Goal: Task Accomplishment & Management: Use online tool/utility

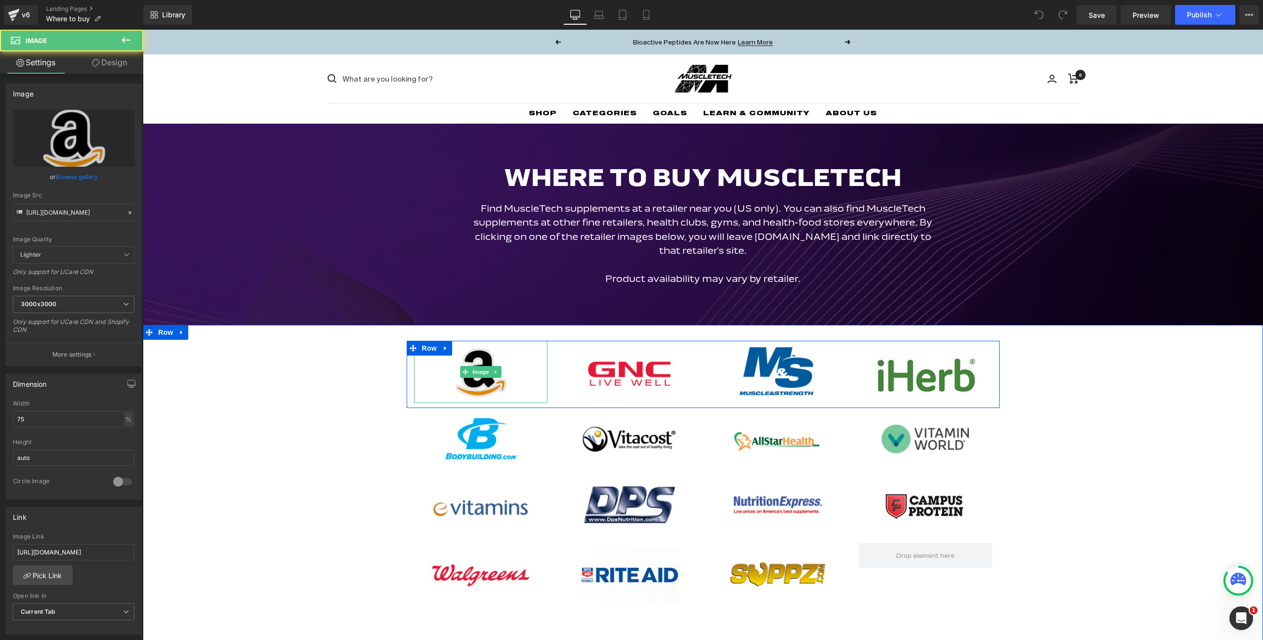
click at [521, 365] on img at bounding box center [480, 372] width 100 height 63
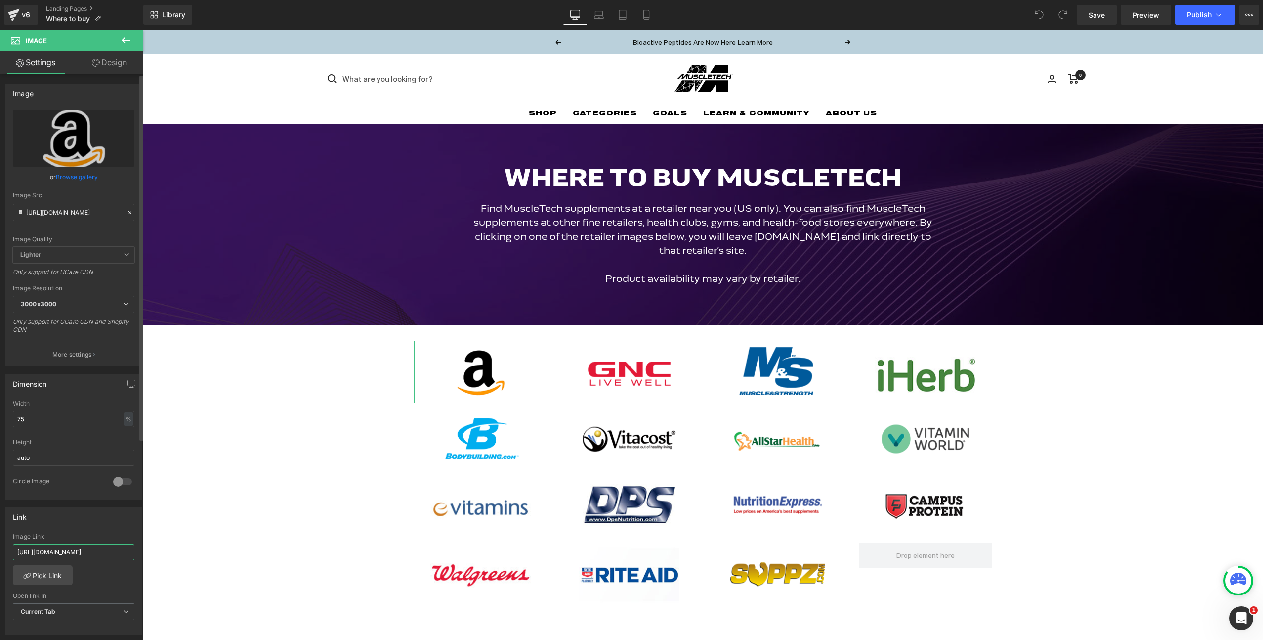
click at [61, 551] on input "[URL][DOMAIN_NAME]" at bounding box center [74, 552] width 122 height 16
type input "[URL][DOMAIN_NAME]"
click at [1199, 14] on span "Publish" at bounding box center [1199, 15] width 25 height 8
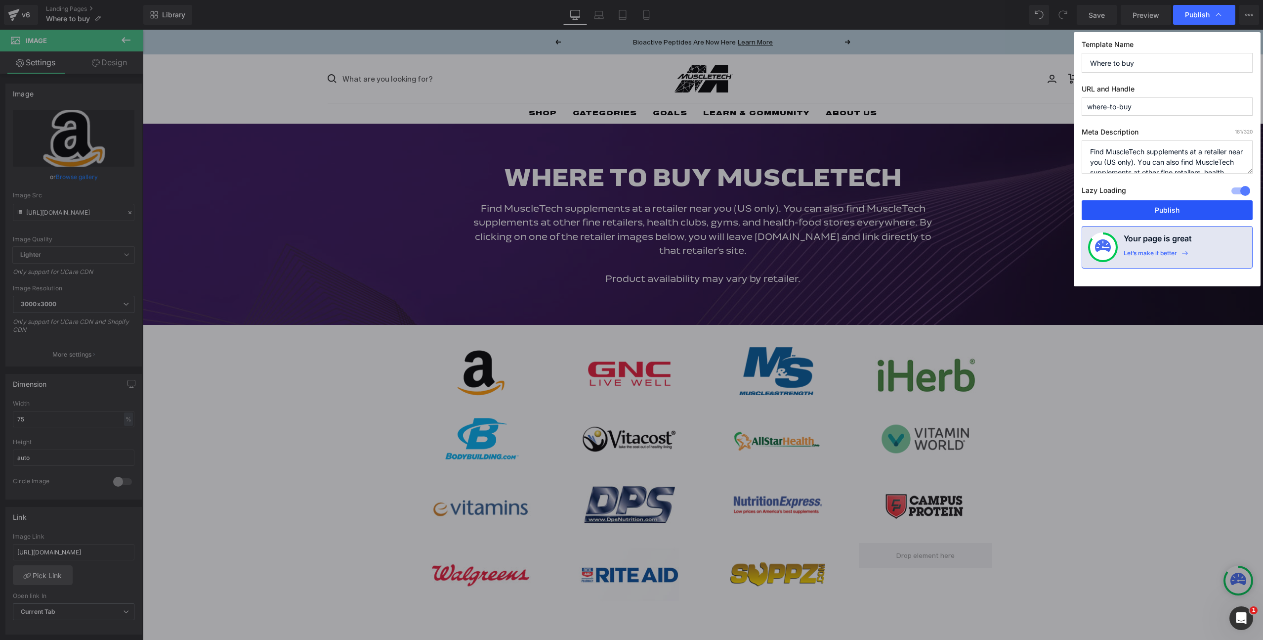
click at [1160, 206] on button "Publish" at bounding box center [1167, 210] width 171 height 20
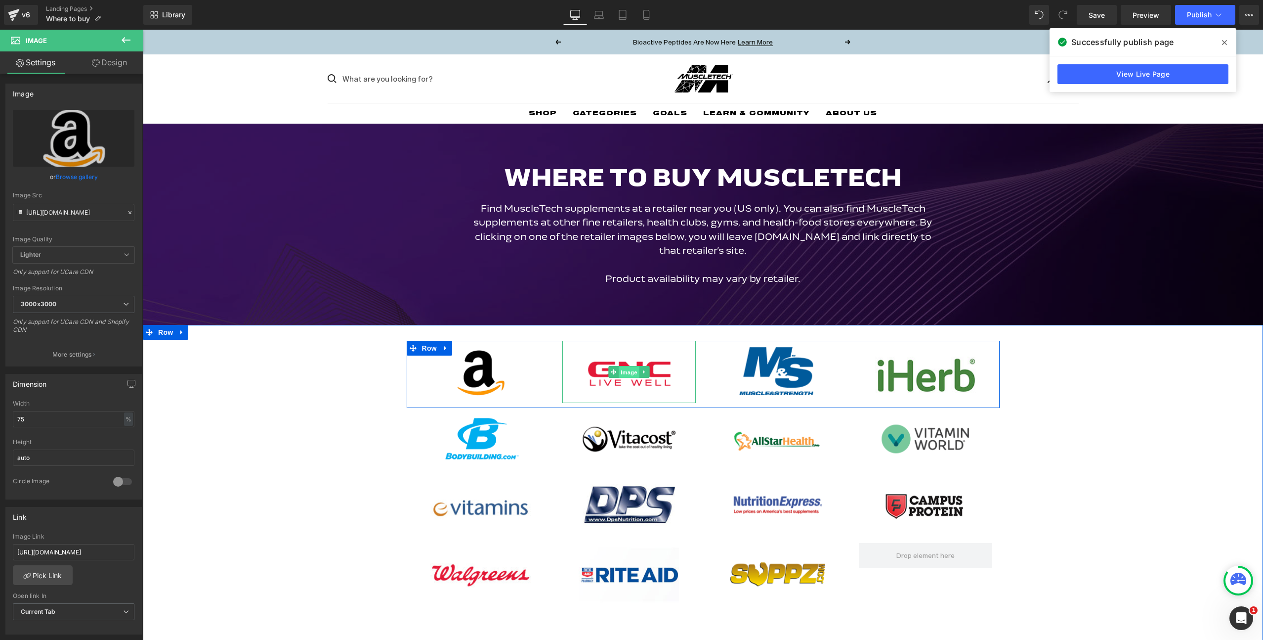
click at [638, 372] on span "Image" at bounding box center [629, 372] width 21 height 12
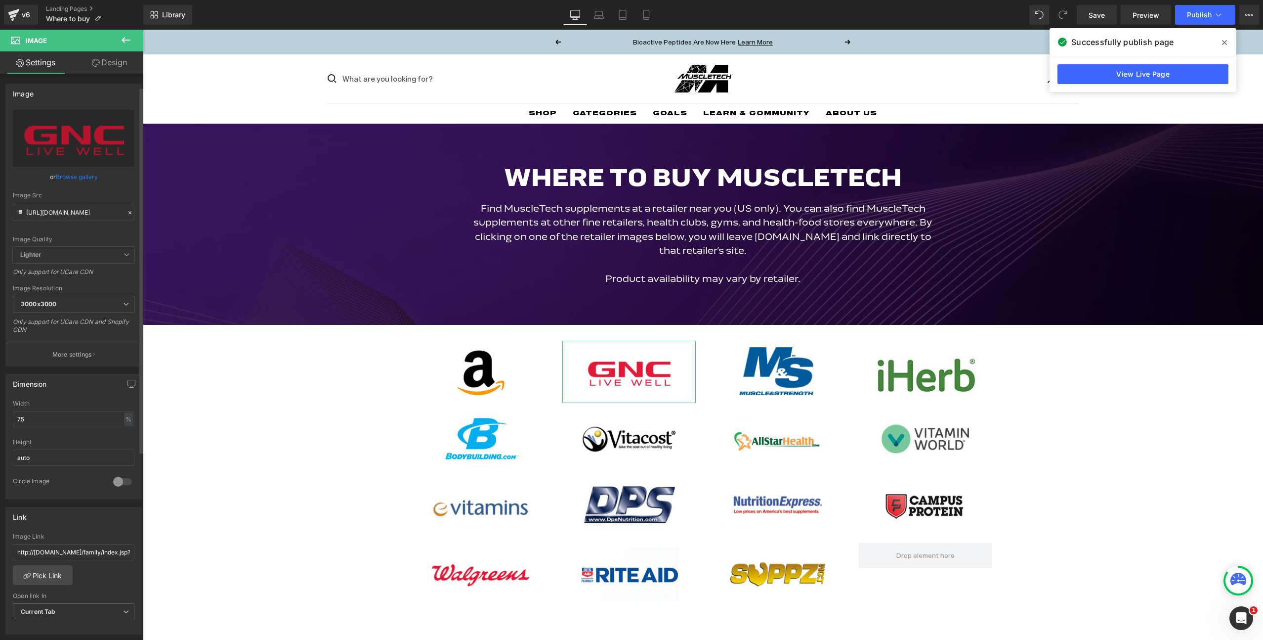
scroll to position [143, 0]
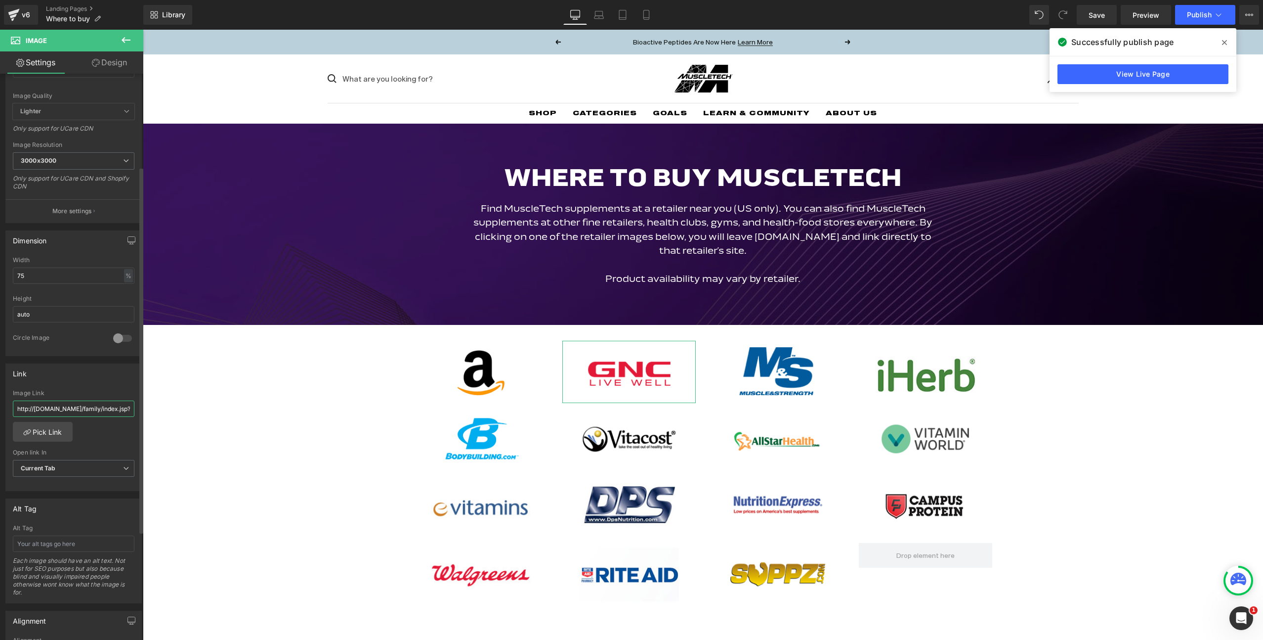
click at [81, 409] on input "http://[DOMAIN_NAME]/family/index.jsp?categoryId=3703232&f=PAD/Brands/MuscleTec…" at bounding box center [74, 408] width 122 height 16
paste input "s://[DOMAIN_NAME][URL]"
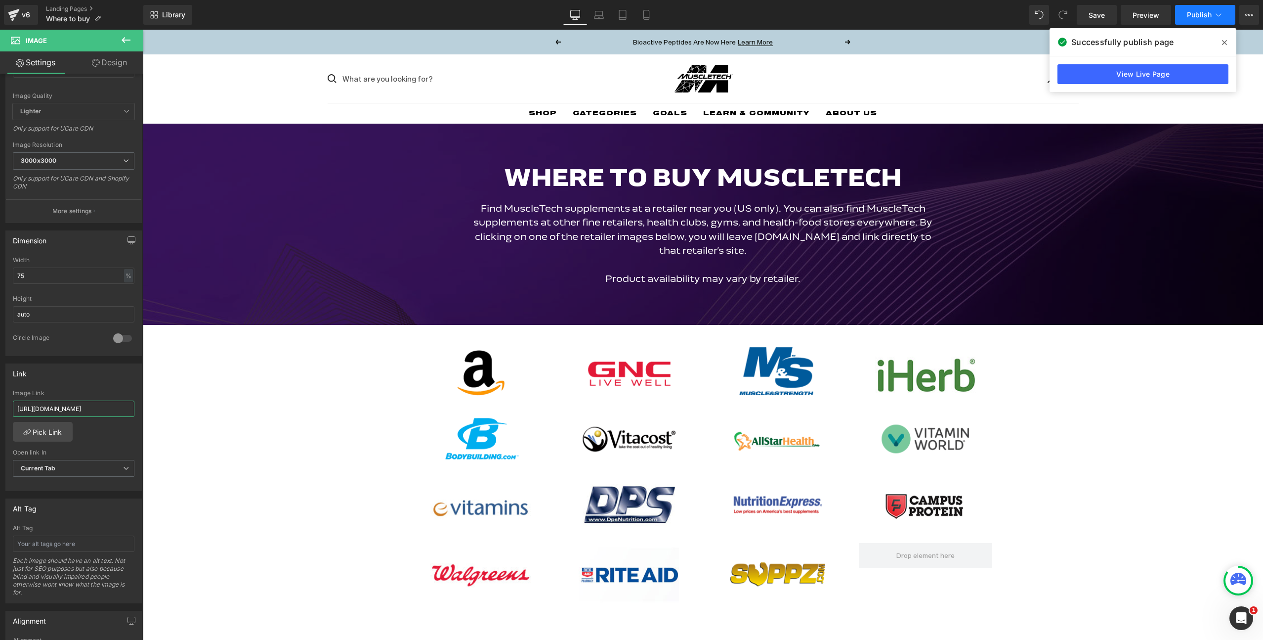
type input "[URL][DOMAIN_NAME]"
click at [1200, 17] on span "Publish" at bounding box center [1199, 15] width 25 height 8
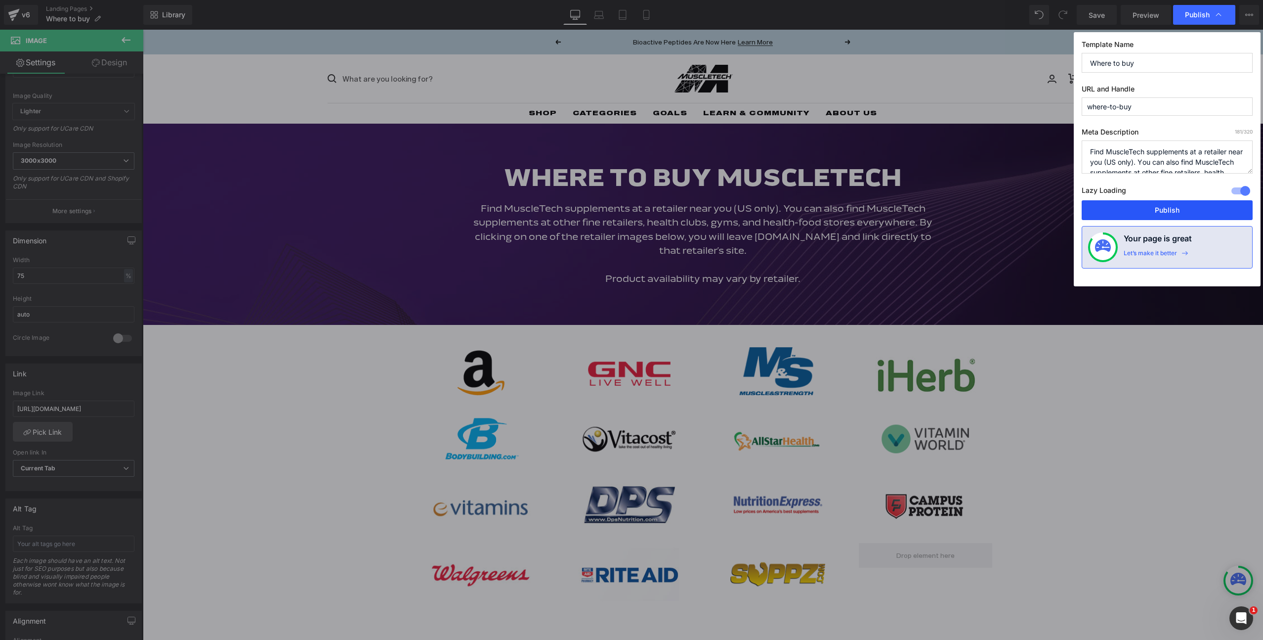
click at [1189, 215] on button "Publish" at bounding box center [1167, 210] width 171 height 20
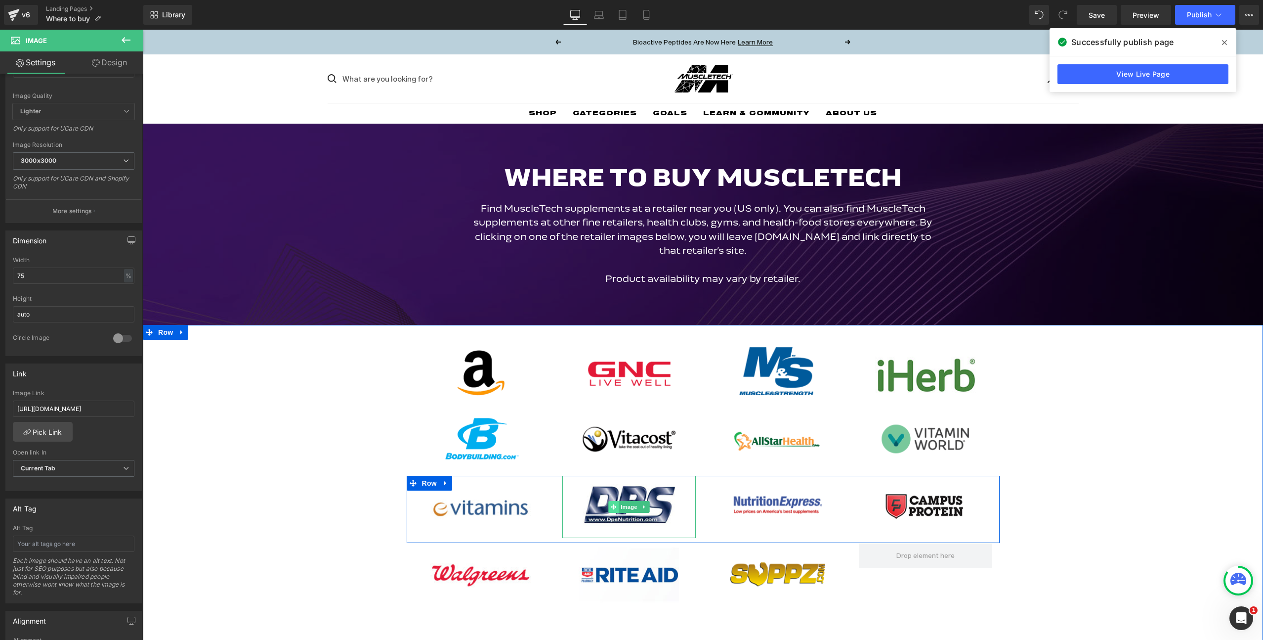
click at [608, 503] on span at bounding box center [613, 507] width 10 height 12
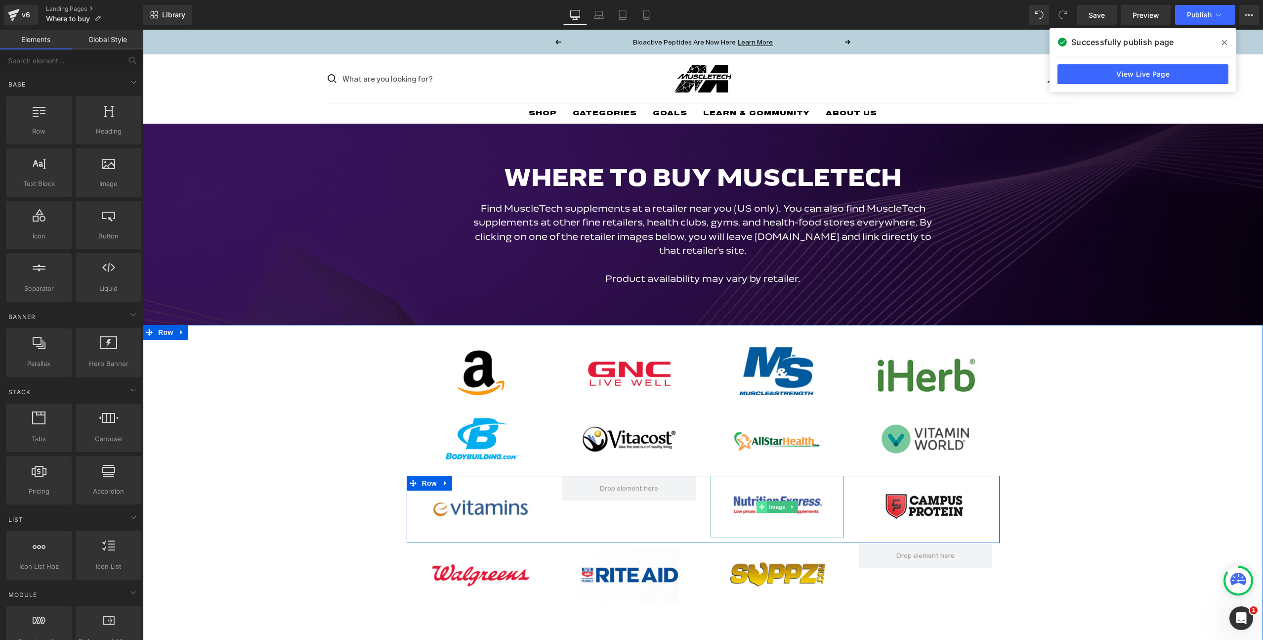
click at [757, 509] on span at bounding box center [762, 507] width 10 height 12
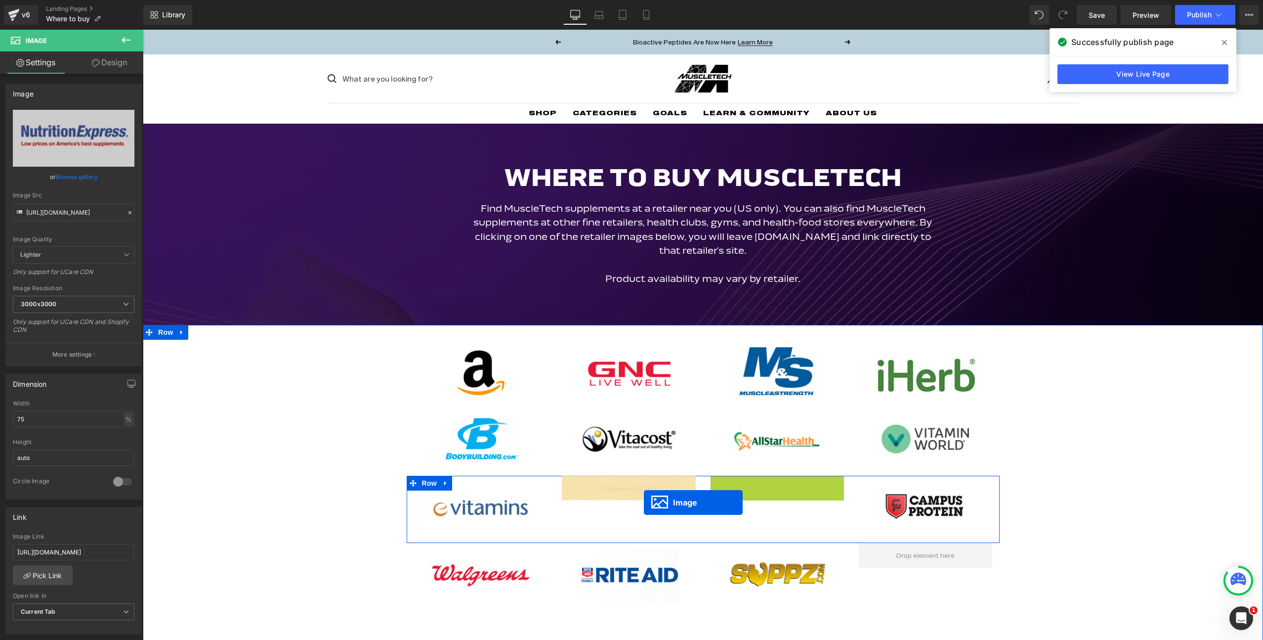
drag, startPoint x: 775, startPoint y: 510, endPoint x: 644, endPoint y: 502, distance: 131.7
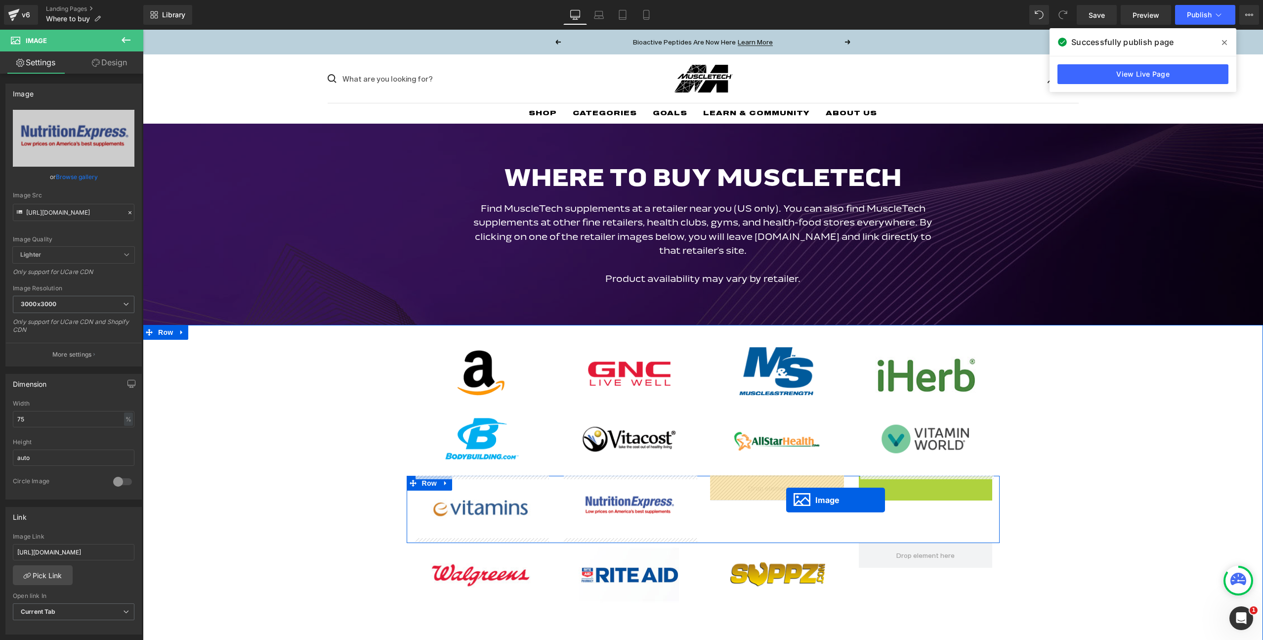
drag, startPoint x: 902, startPoint y: 506, endPoint x: 786, endPoint y: 500, distance: 115.8
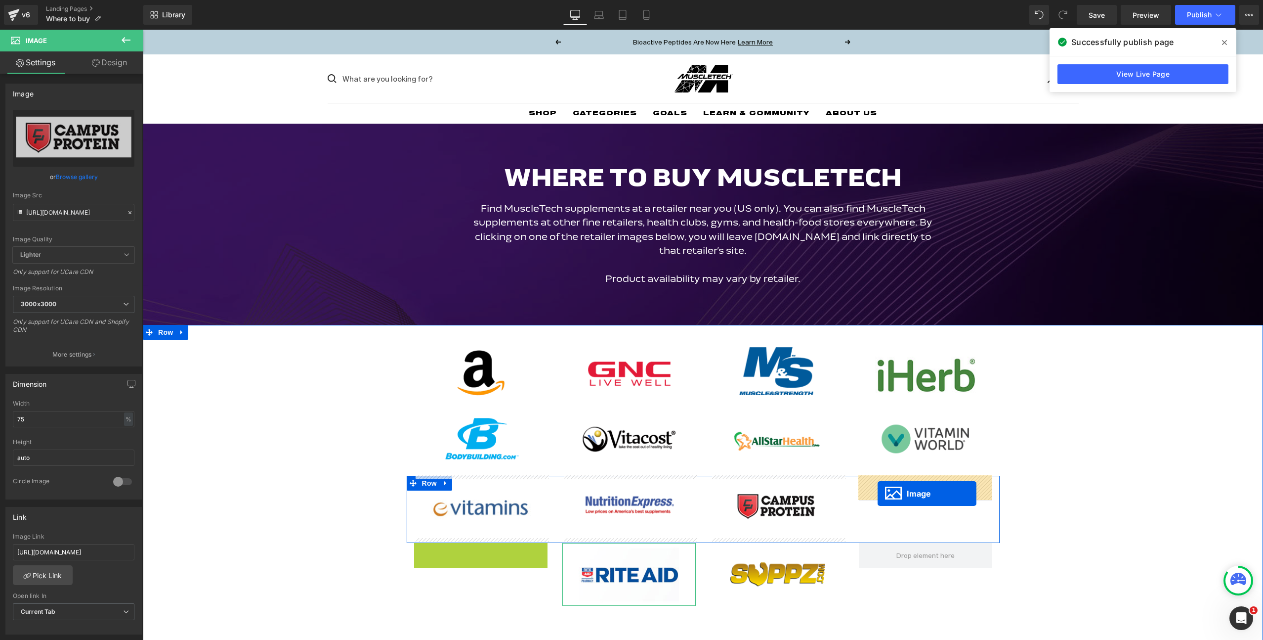
drag, startPoint x: 471, startPoint y: 571, endPoint x: 878, endPoint y: 493, distance: 414.7
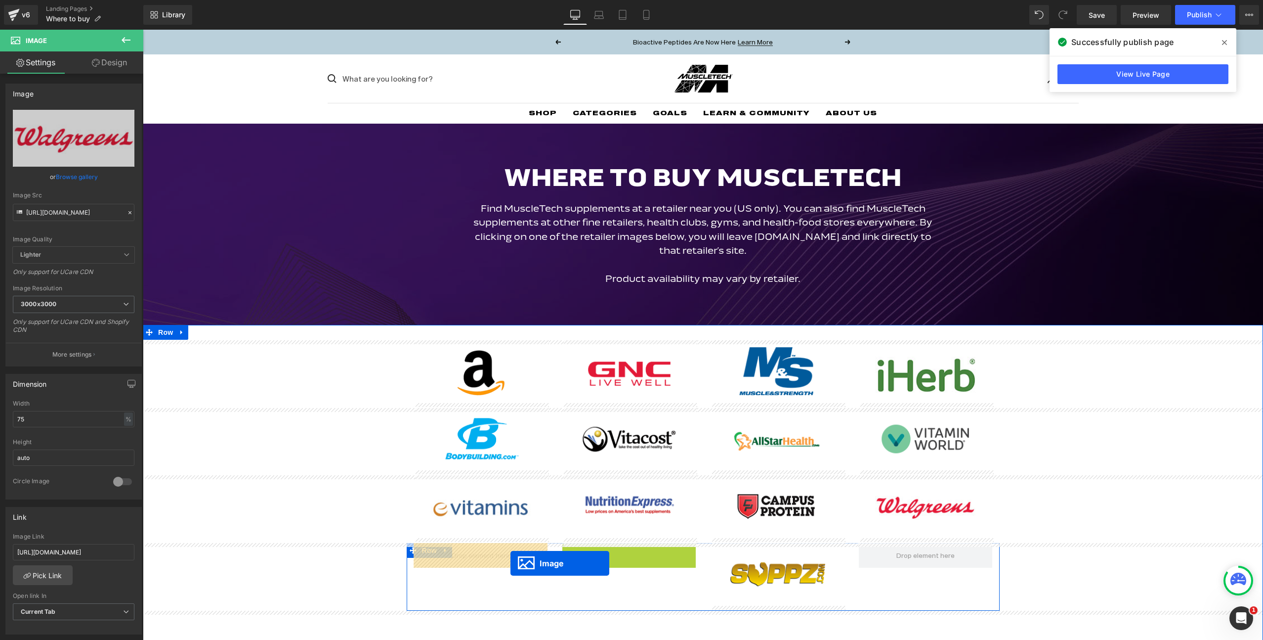
drag, startPoint x: 630, startPoint y: 573, endPoint x: 511, endPoint y: 563, distance: 120.1
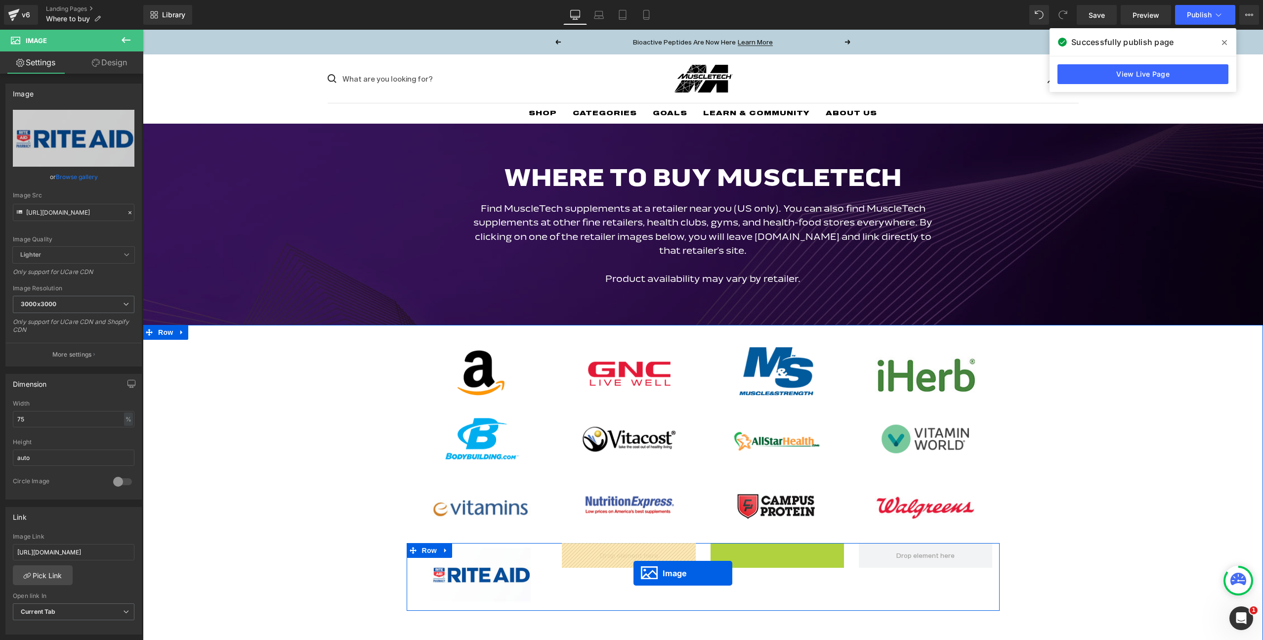
drag, startPoint x: 771, startPoint y: 574, endPoint x: 634, endPoint y: 573, distance: 137.4
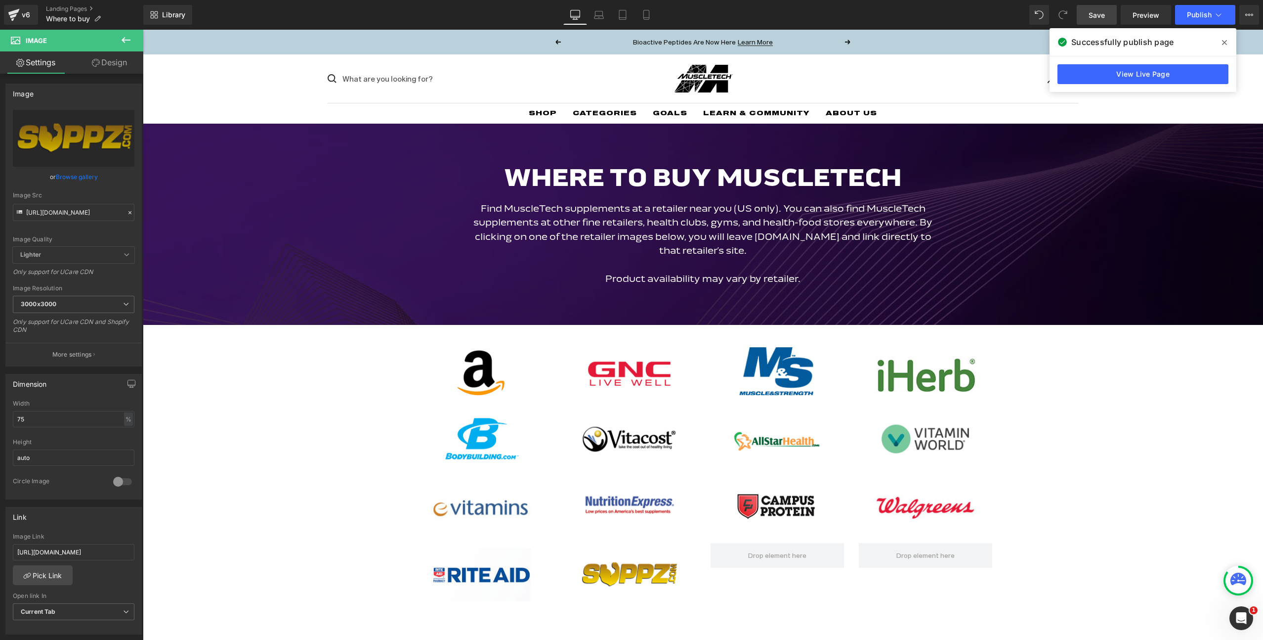
click at [1100, 19] on span "Save" at bounding box center [1097, 15] width 16 height 10
click at [1188, 21] on button "Publish" at bounding box center [1205, 15] width 60 height 20
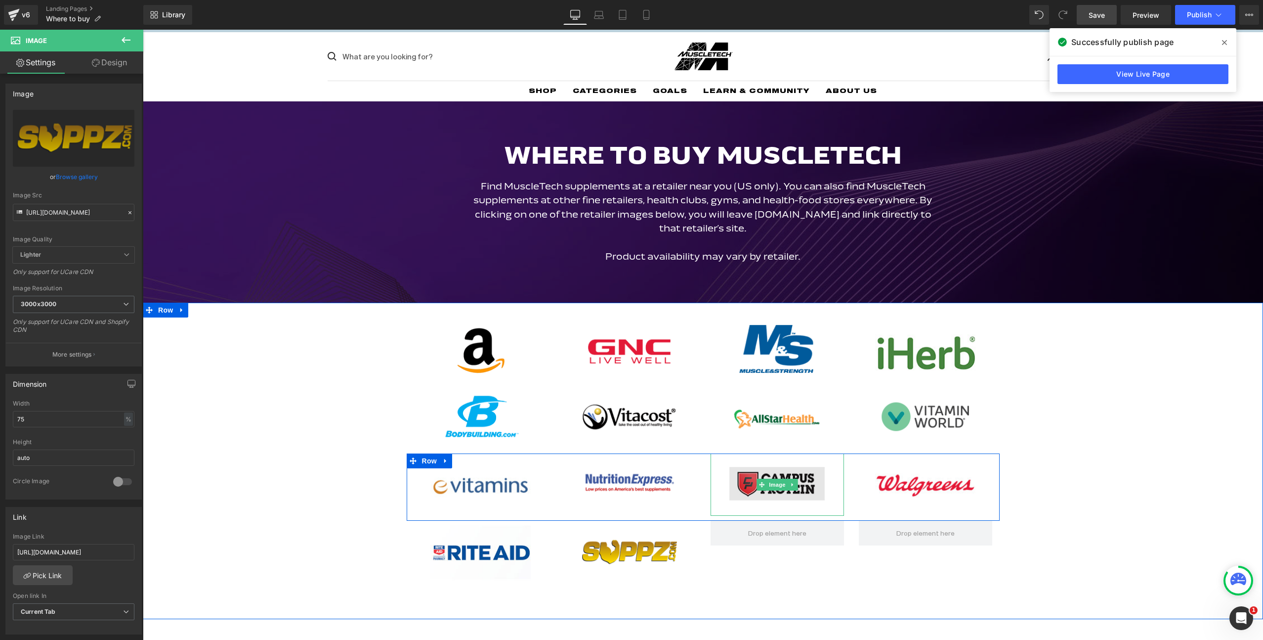
scroll to position [24, 0]
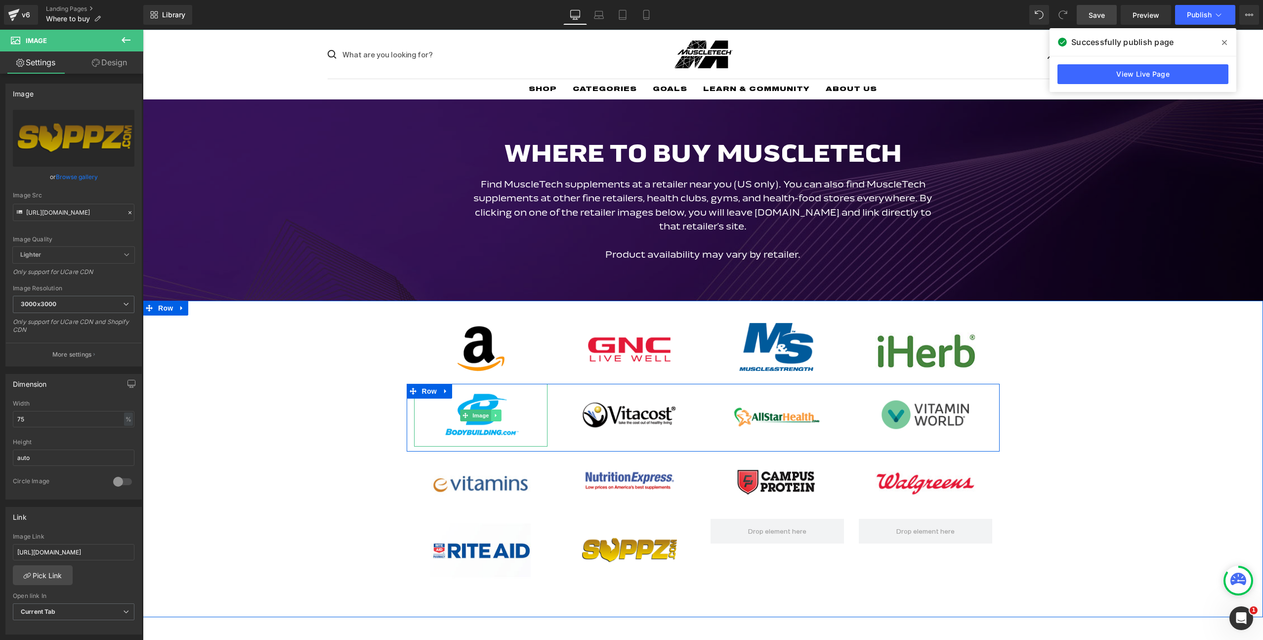
click at [491, 418] on link at bounding box center [496, 415] width 10 height 12
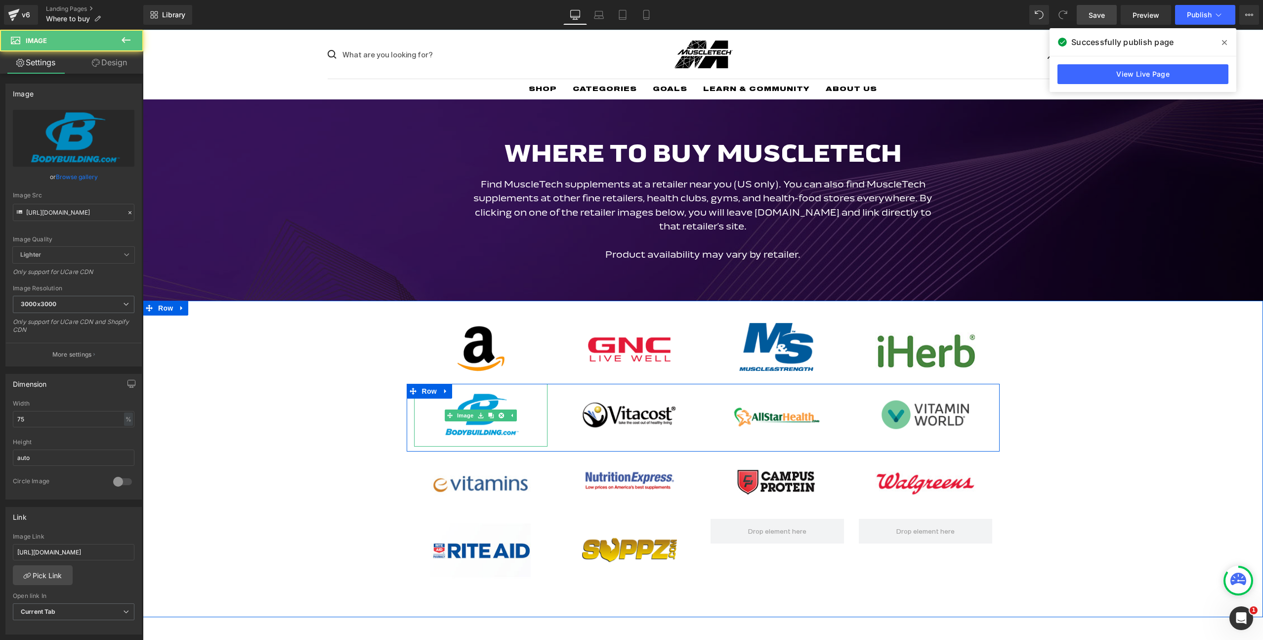
click at [478, 427] on img at bounding box center [480, 415] width 100 height 63
click at [480, 416] on icon at bounding box center [480, 415] width 5 height 6
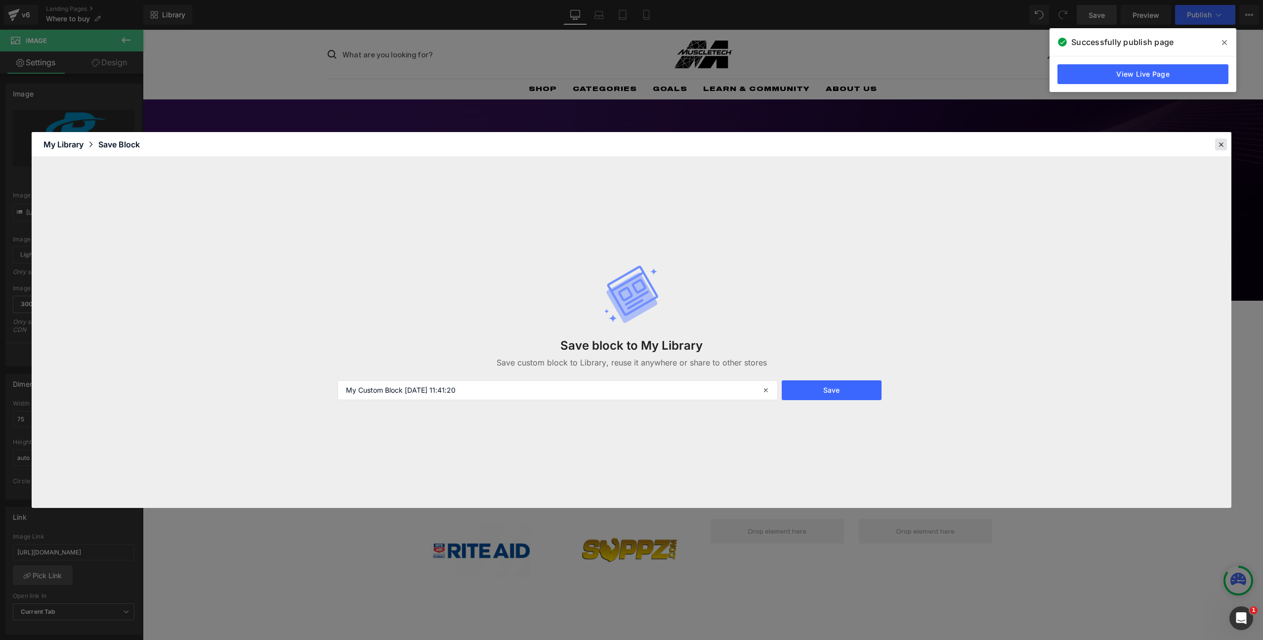
click at [1217, 143] on icon at bounding box center [1221, 144] width 9 height 9
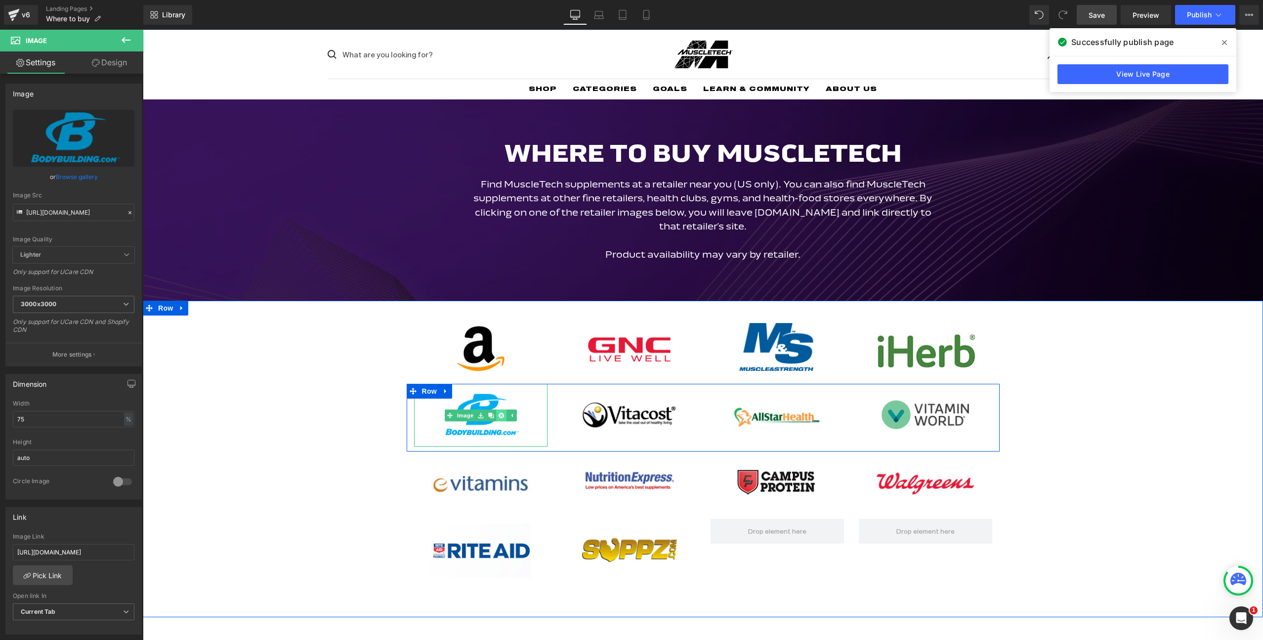
click at [503, 416] on icon at bounding box center [500, 414] width 5 height 5
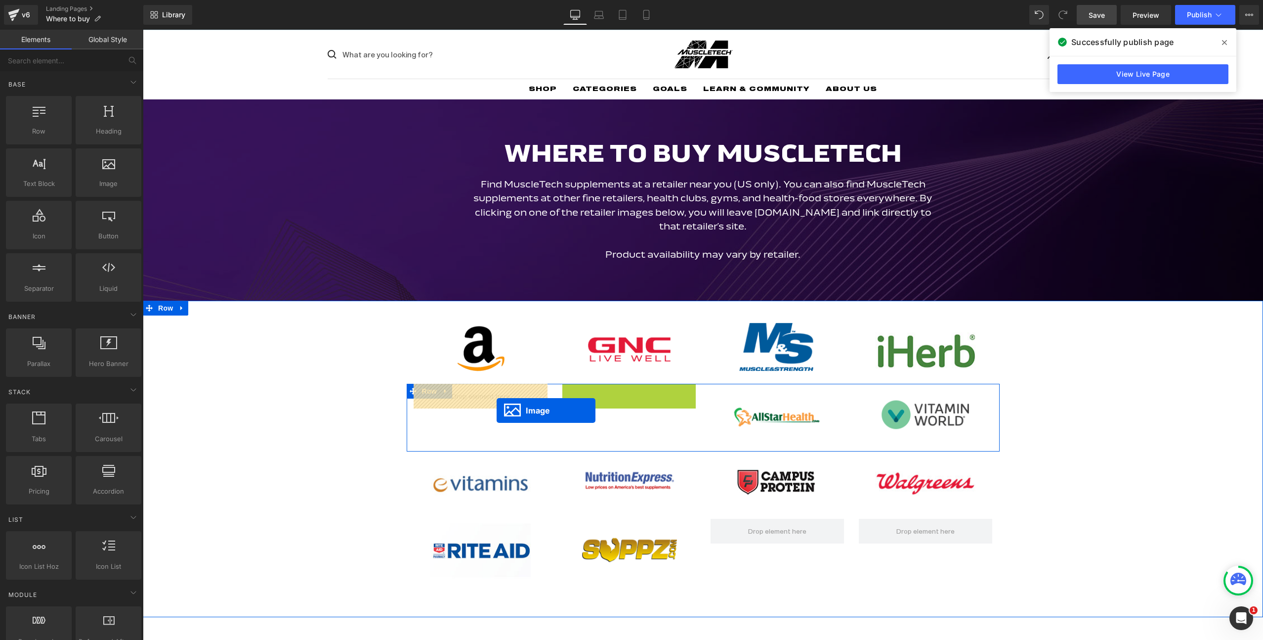
drag, startPoint x: 625, startPoint y: 414, endPoint x: 497, endPoint y: 410, distance: 128.6
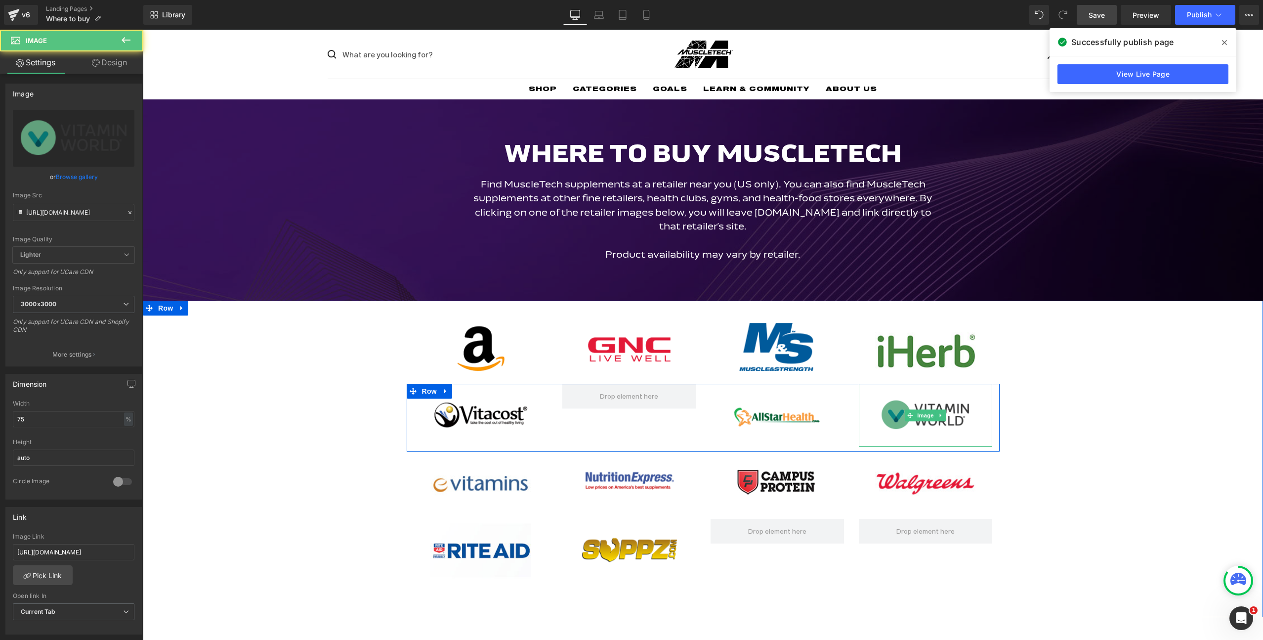
click at [894, 416] on img at bounding box center [925, 415] width 100 height 63
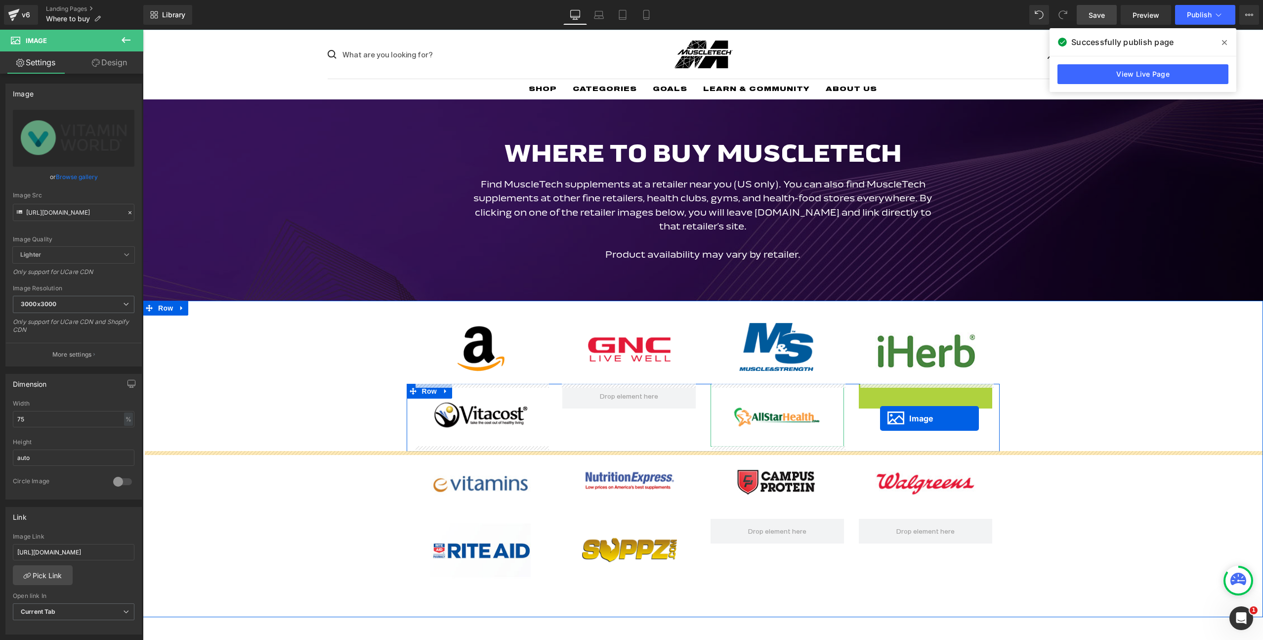
drag, startPoint x: 899, startPoint y: 416, endPoint x: 880, endPoint y: 418, distance: 18.9
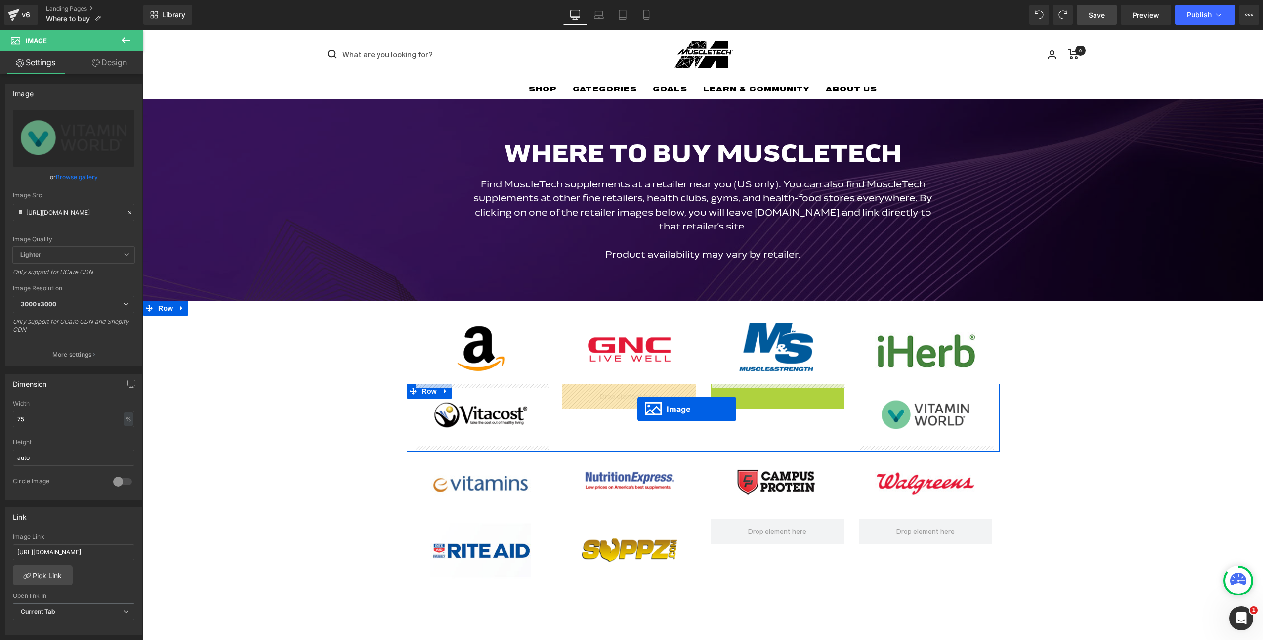
drag, startPoint x: 769, startPoint y: 416, endPoint x: 638, endPoint y: 409, distance: 131.7
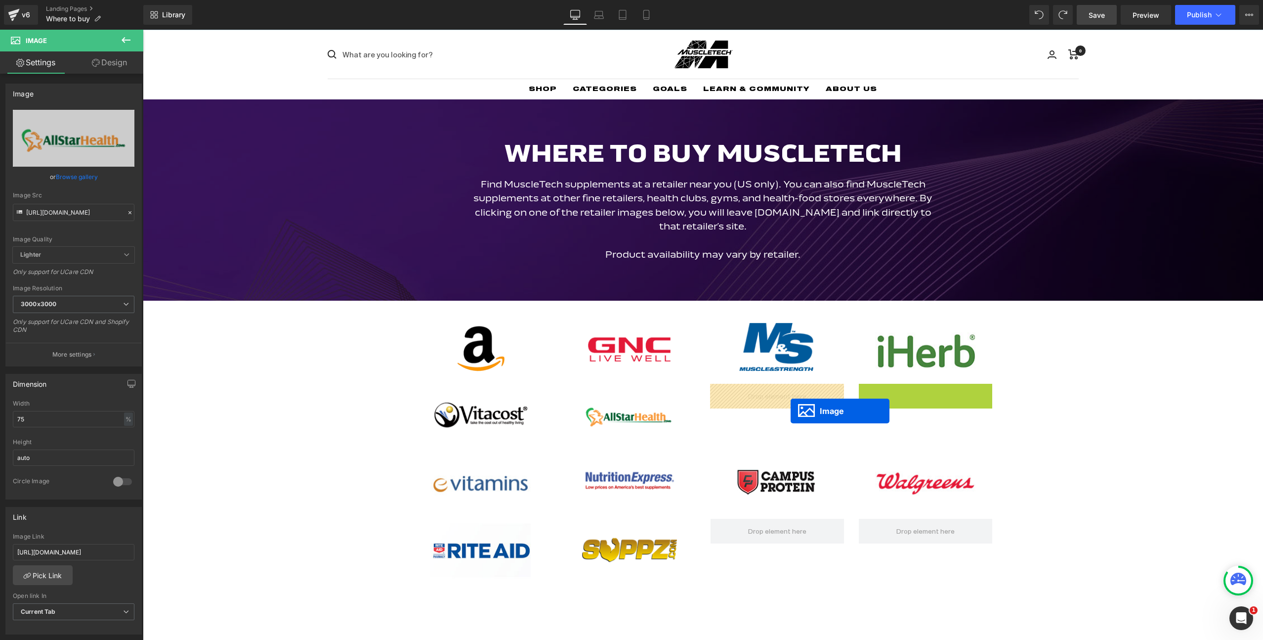
drag, startPoint x: 920, startPoint y: 415, endPoint x: 791, endPoint y: 411, distance: 129.6
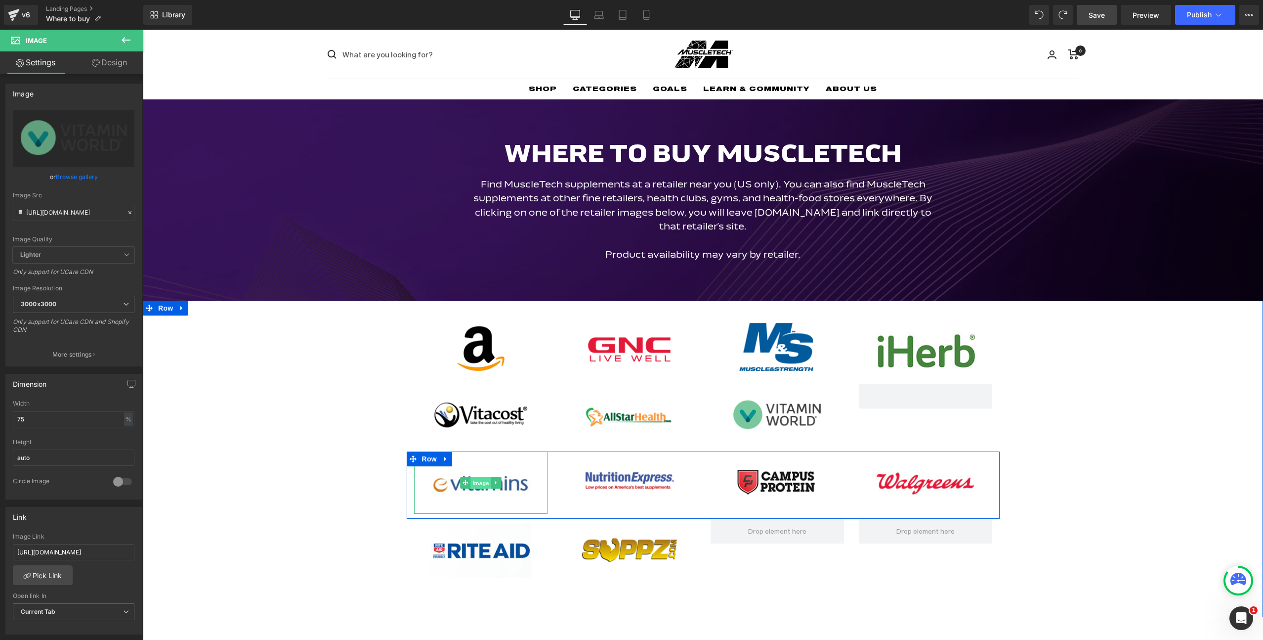
click at [481, 483] on span "Image" at bounding box center [481, 483] width 21 height 12
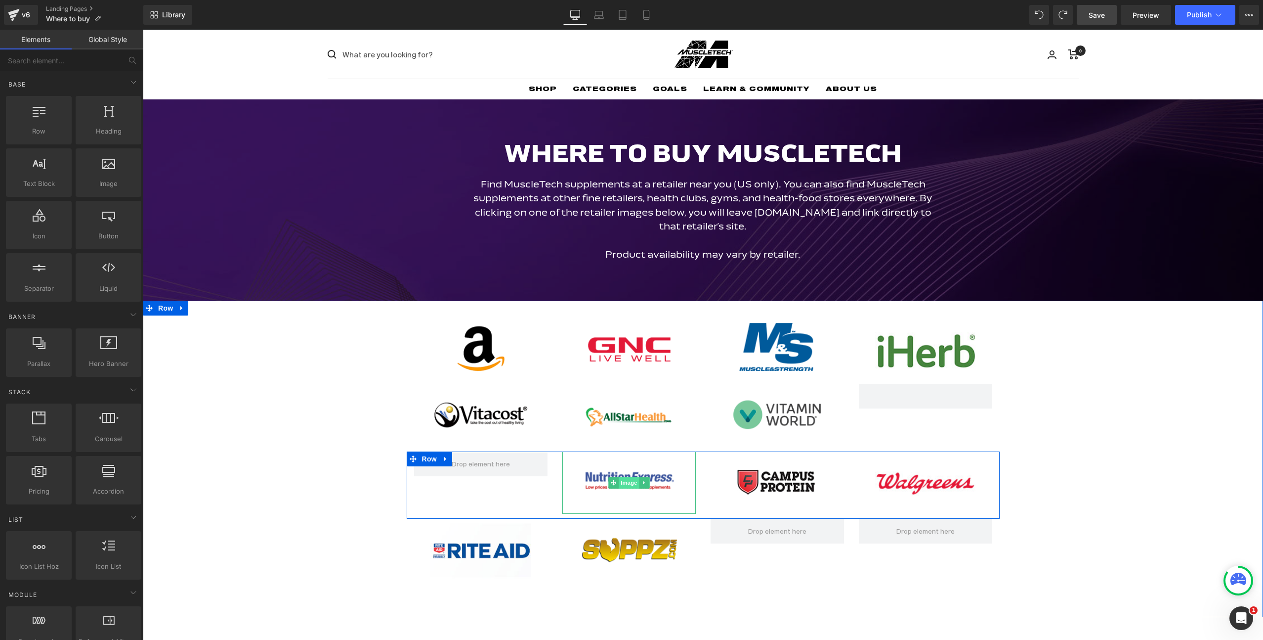
click at [625, 478] on span "Image" at bounding box center [629, 482] width 21 height 12
click at [778, 480] on span "Image" at bounding box center [777, 483] width 21 height 12
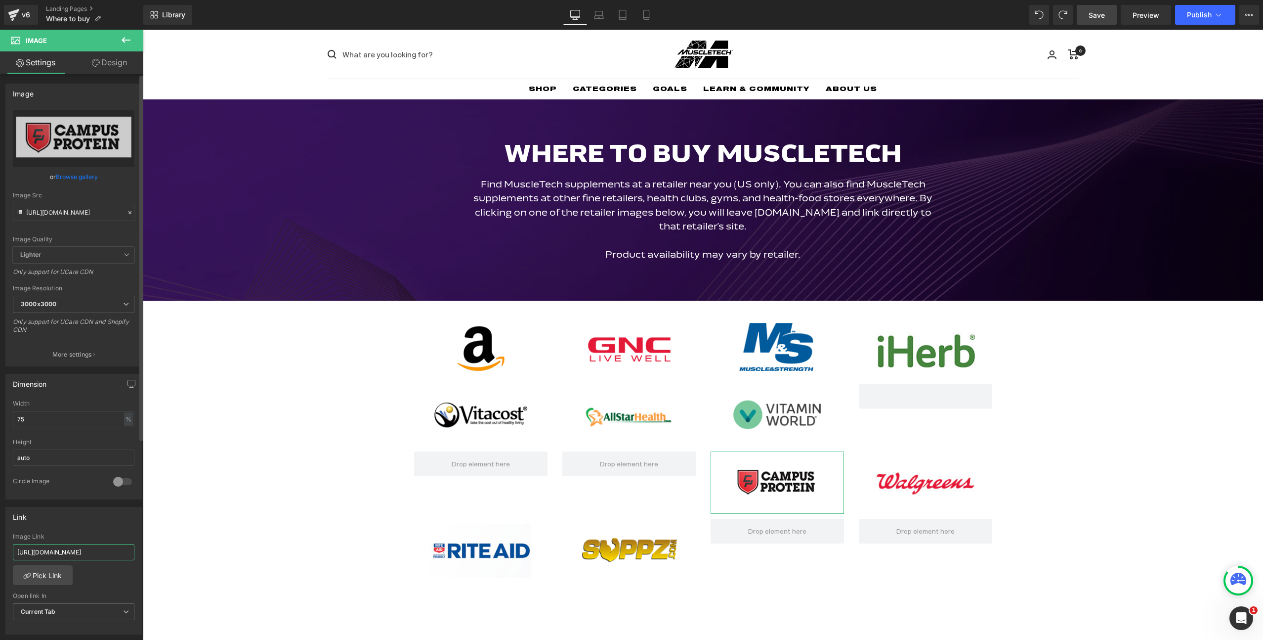
click at [71, 558] on input "[URL][DOMAIN_NAME]" at bounding box center [74, 552] width 122 height 16
paste input "s://[DOMAIN_NAME][URL]"
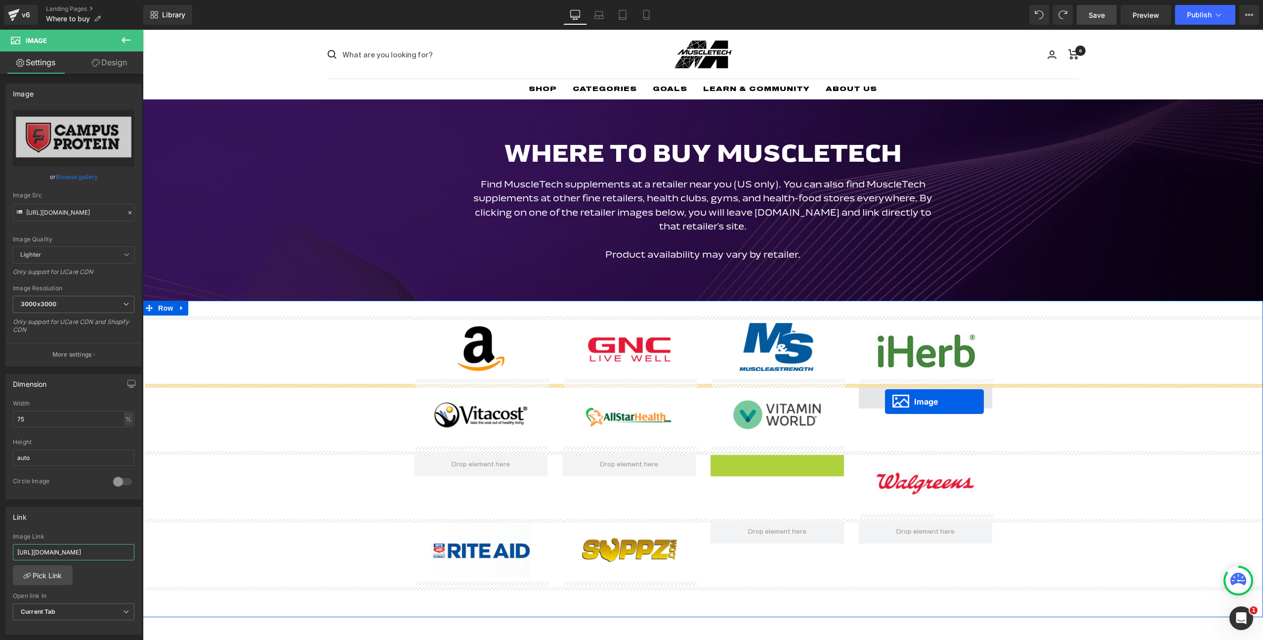
drag, startPoint x: 779, startPoint y: 478, endPoint x: 885, endPoint y: 402, distance: 129.9
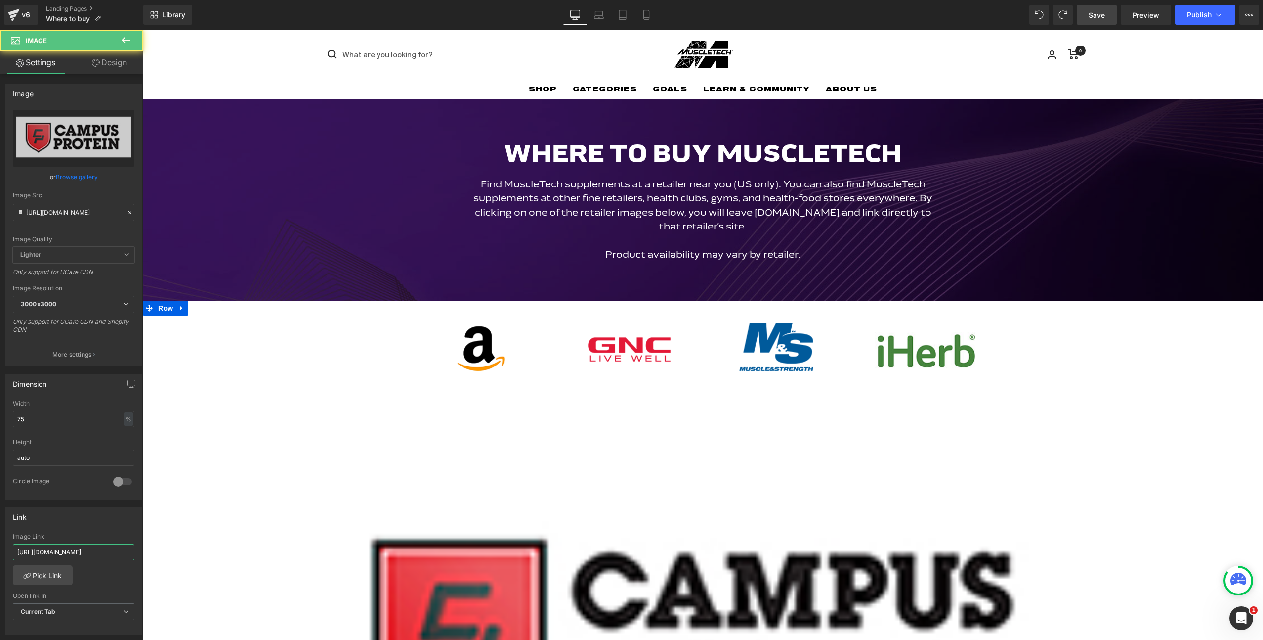
type input "[URL][DOMAIN_NAME]"
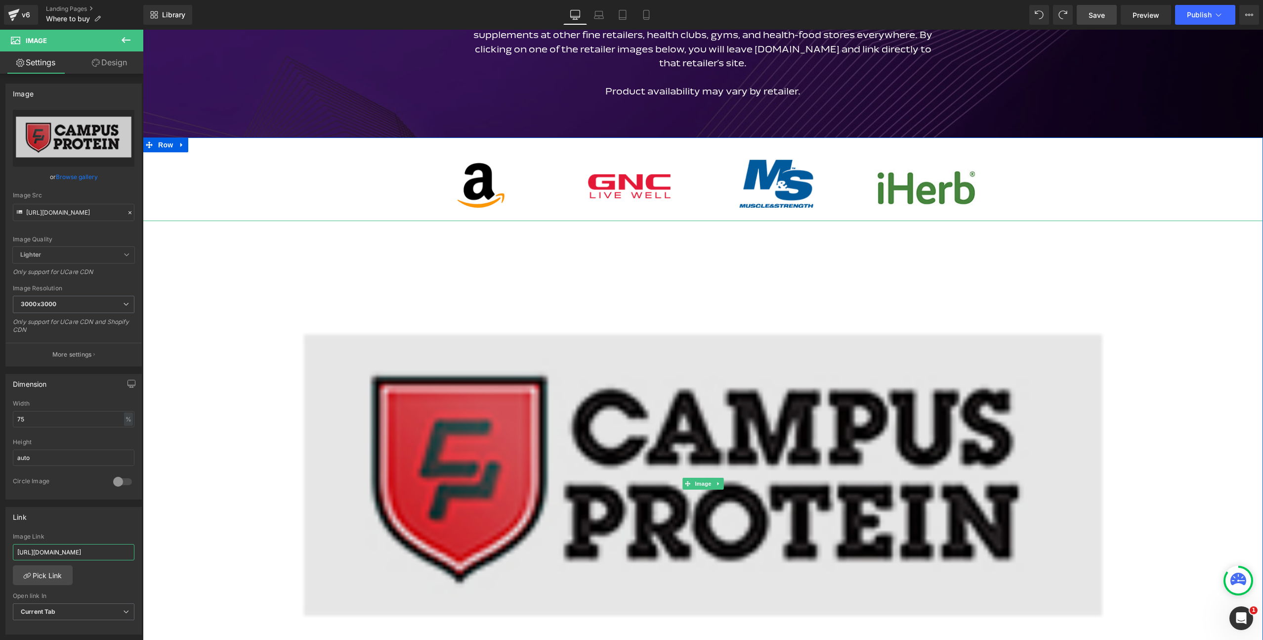
scroll to position [285, 0]
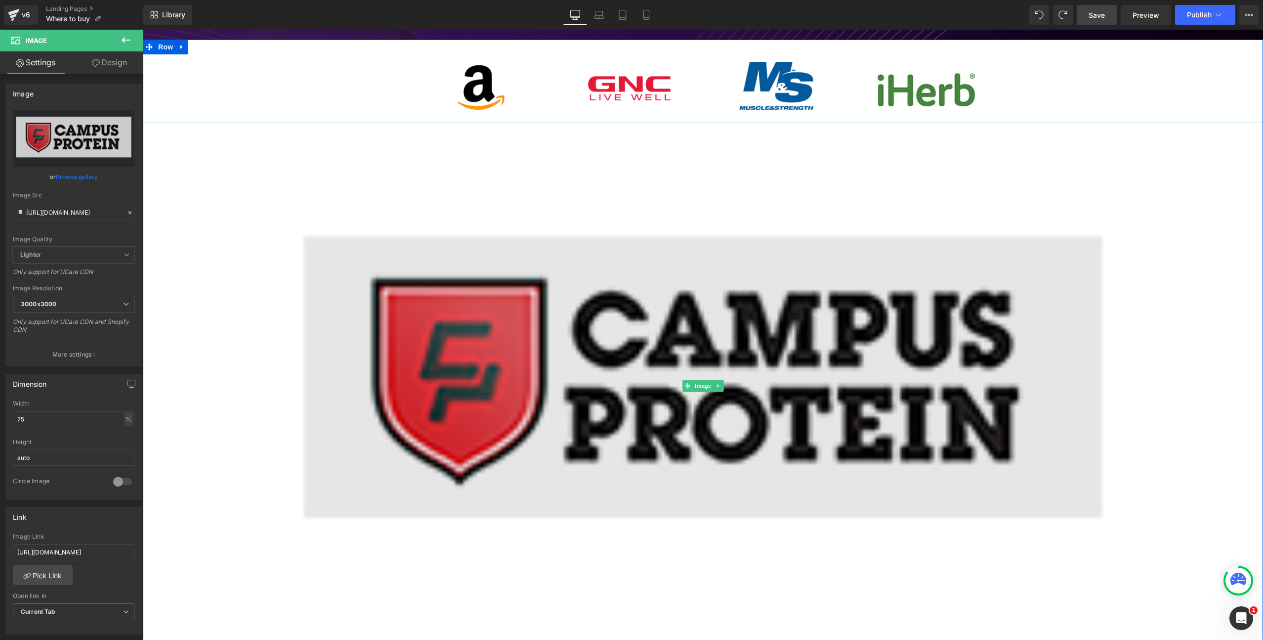
click at [827, 403] on img at bounding box center [703, 385] width 840 height 525
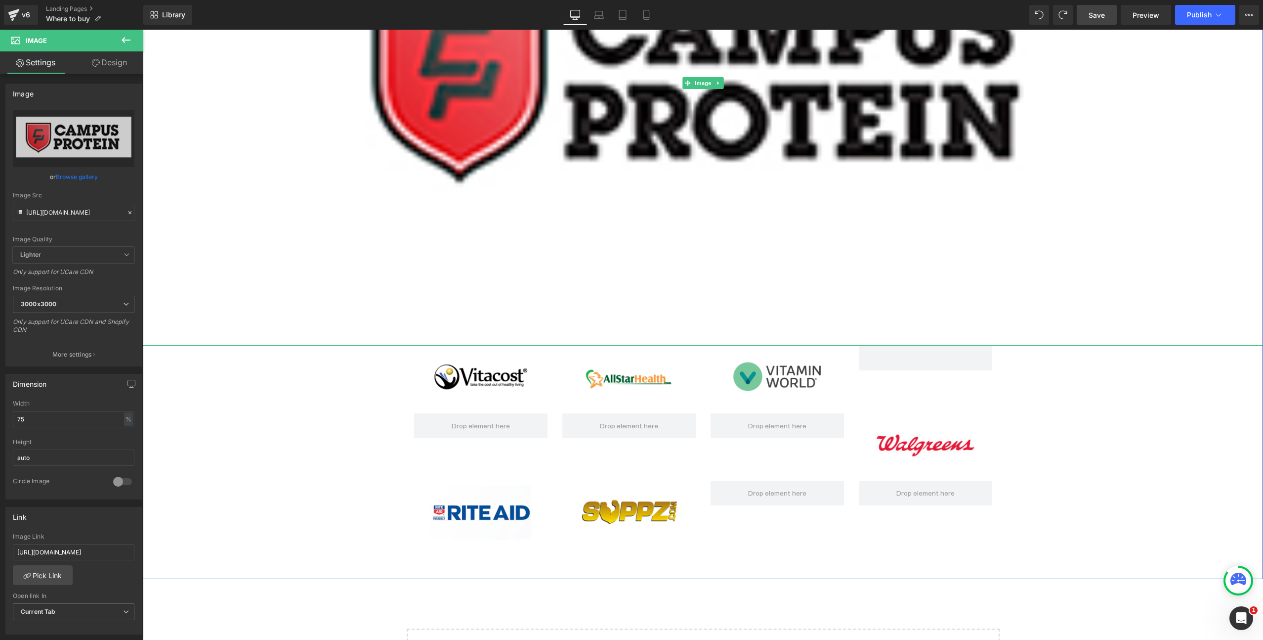
scroll to position [87, 0]
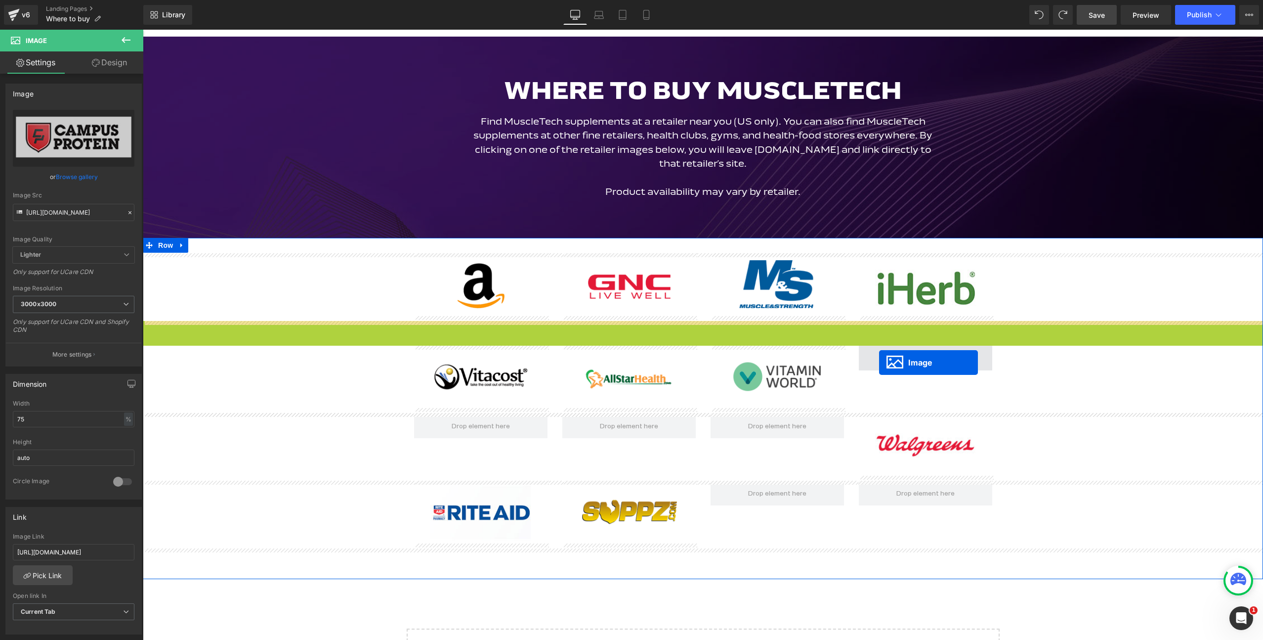
drag, startPoint x: 697, startPoint y: 82, endPoint x: 879, endPoint y: 362, distance: 334.5
drag, startPoint x: 701, startPoint y: 81, endPoint x: 882, endPoint y: 366, distance: 338.1
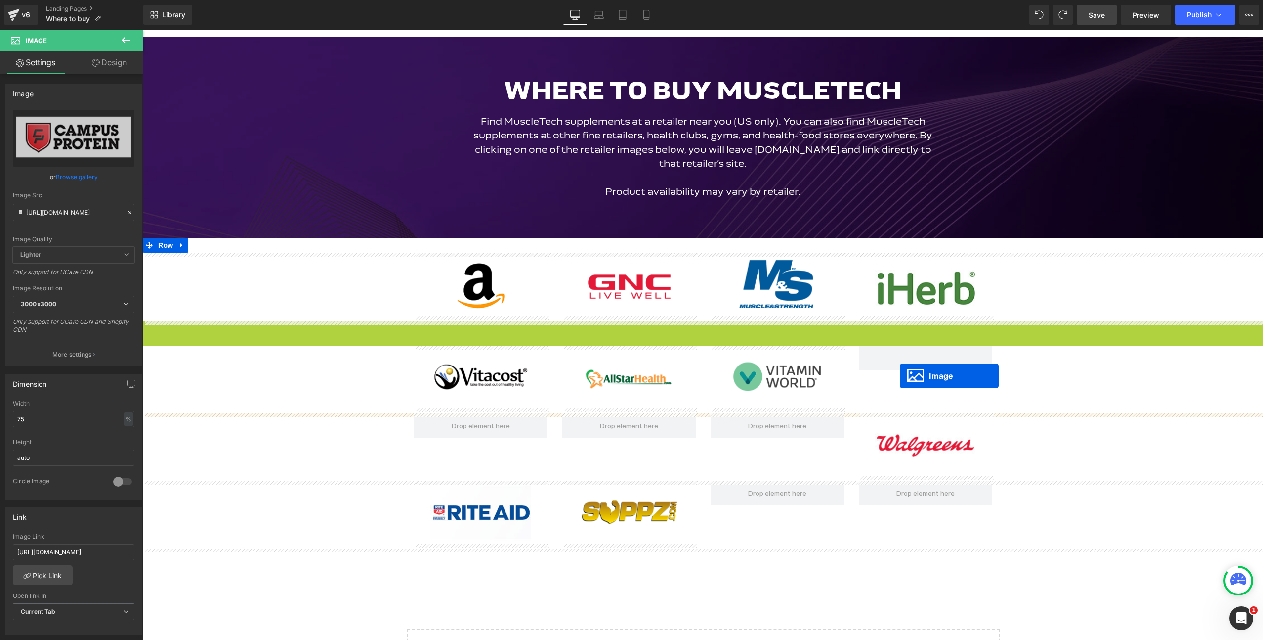
drag, startPoint x: 701, startPoint y: 86, endPoint x: 900, endPoint y: 376, distance: 351.6
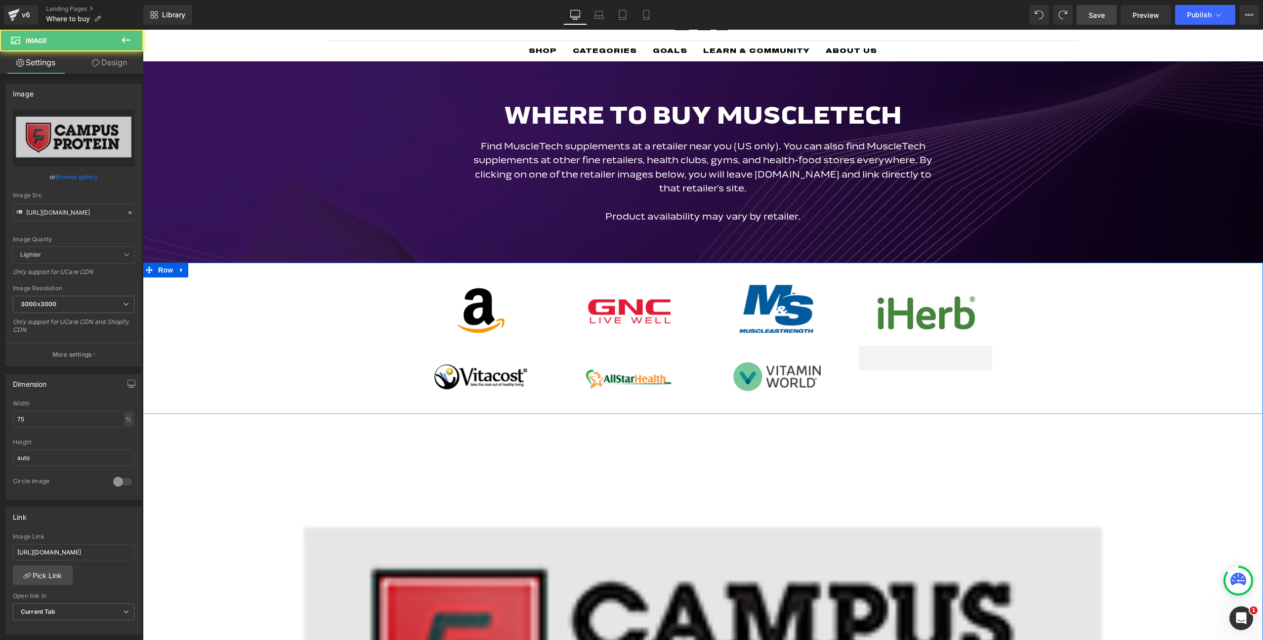
scroll to position [152, 0]
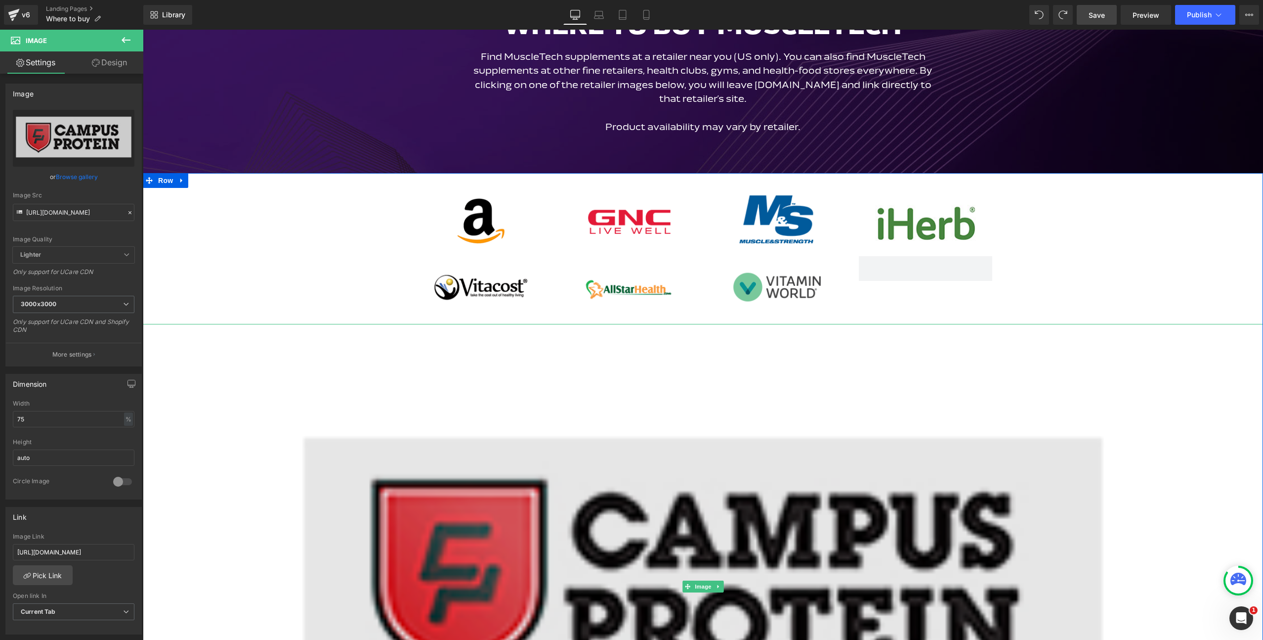
click at [717, 512] on img at bounding box center [703, 586] width 840 height 525
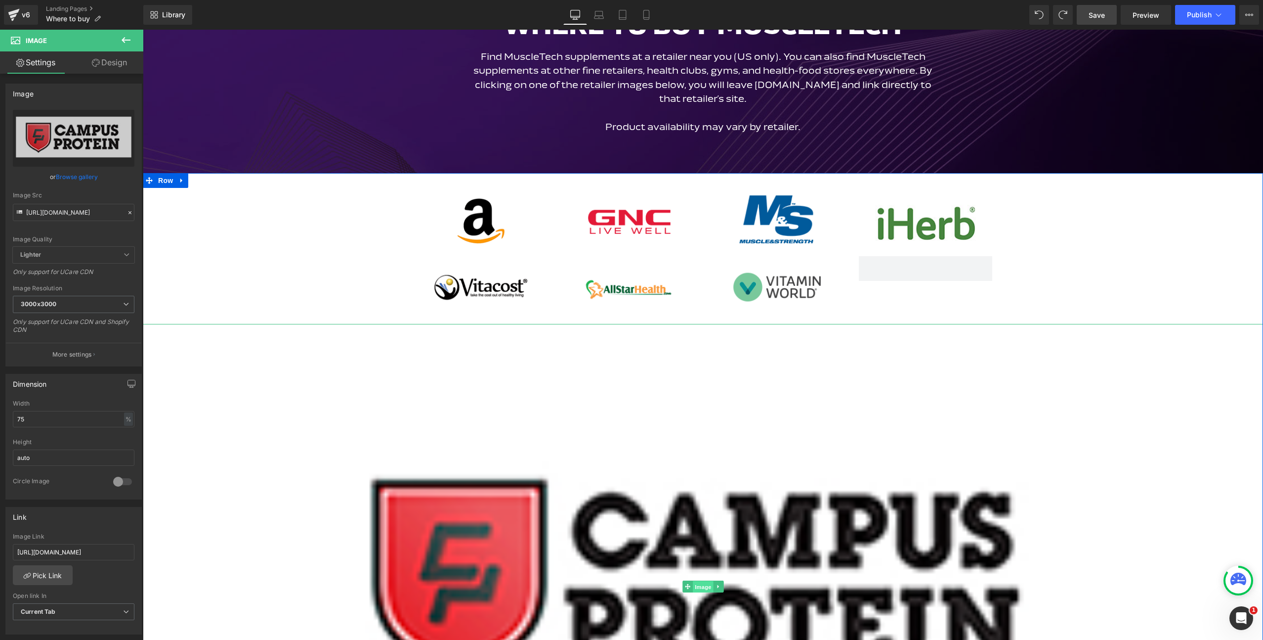
click at [694, 589] on span "Image" at bounding box center [703, 587] width 21 height 12
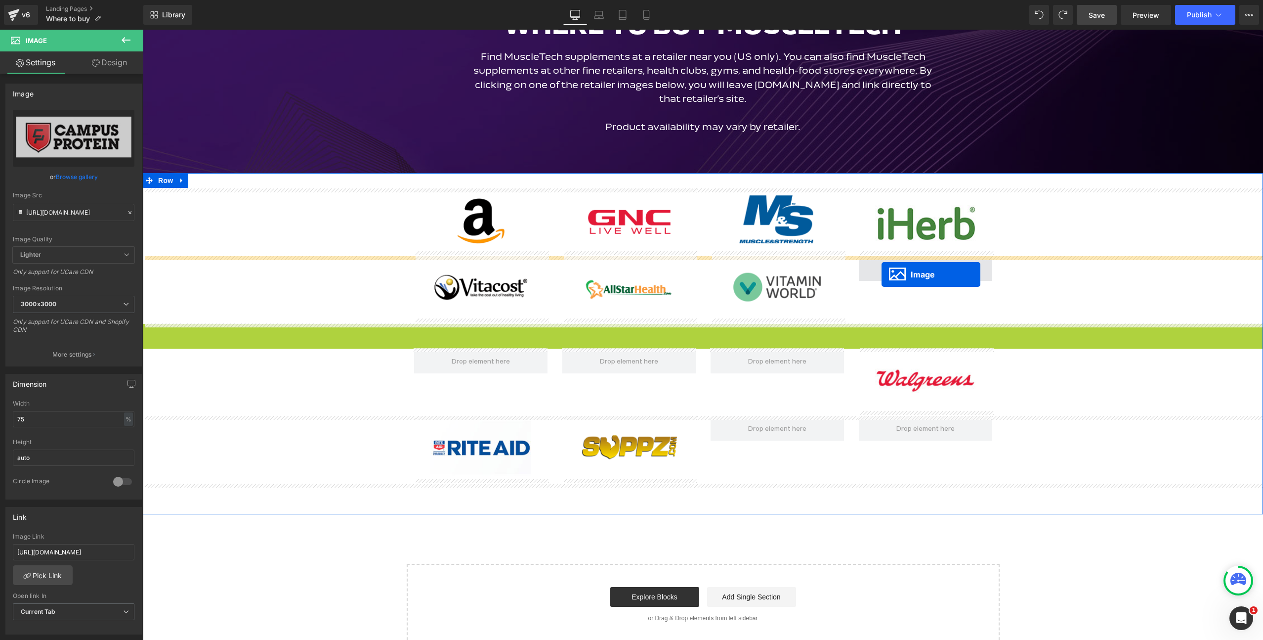
drag, startPoint x: 688, startPoint y: 587, endPoint x: 882, endPoint y: 274, distance: 367.7
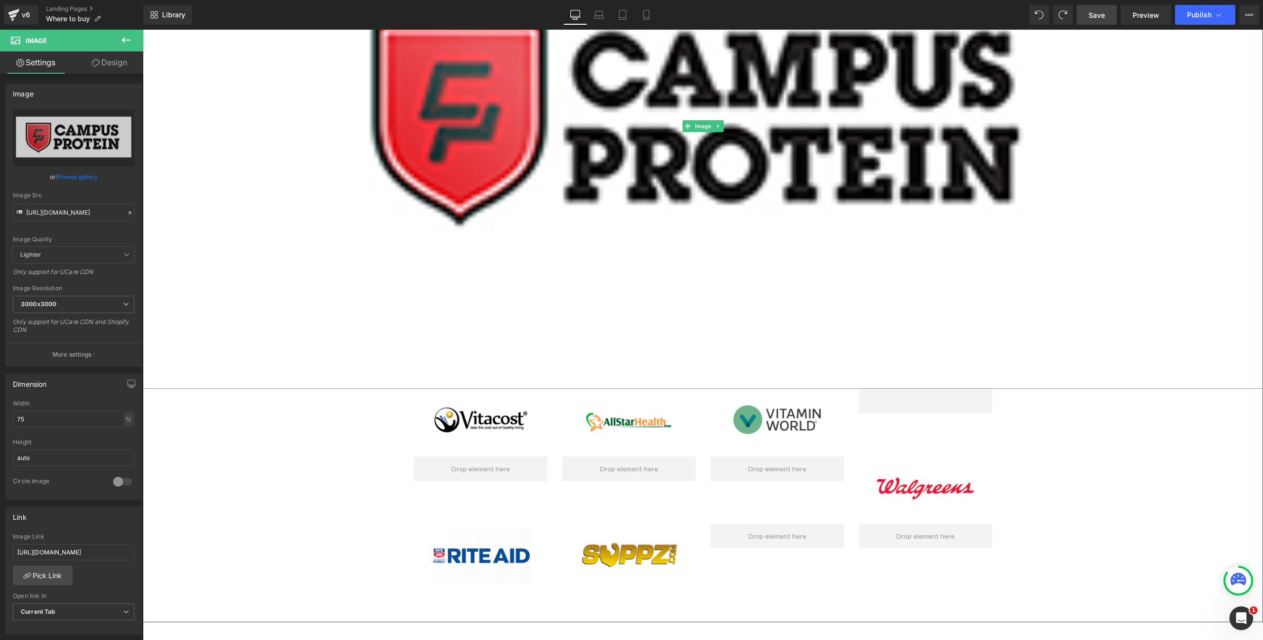
scroll to position [559, 0]
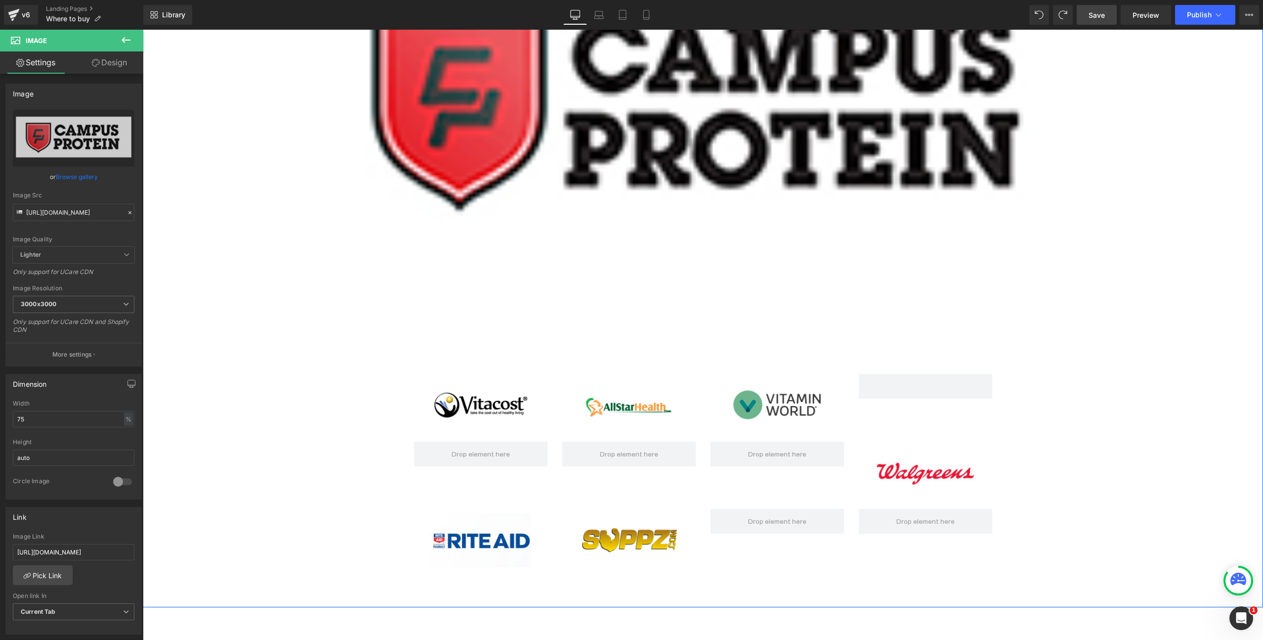
click at [783, 405] on div "Image" at bounding box center [777, 405] width 133 height 63
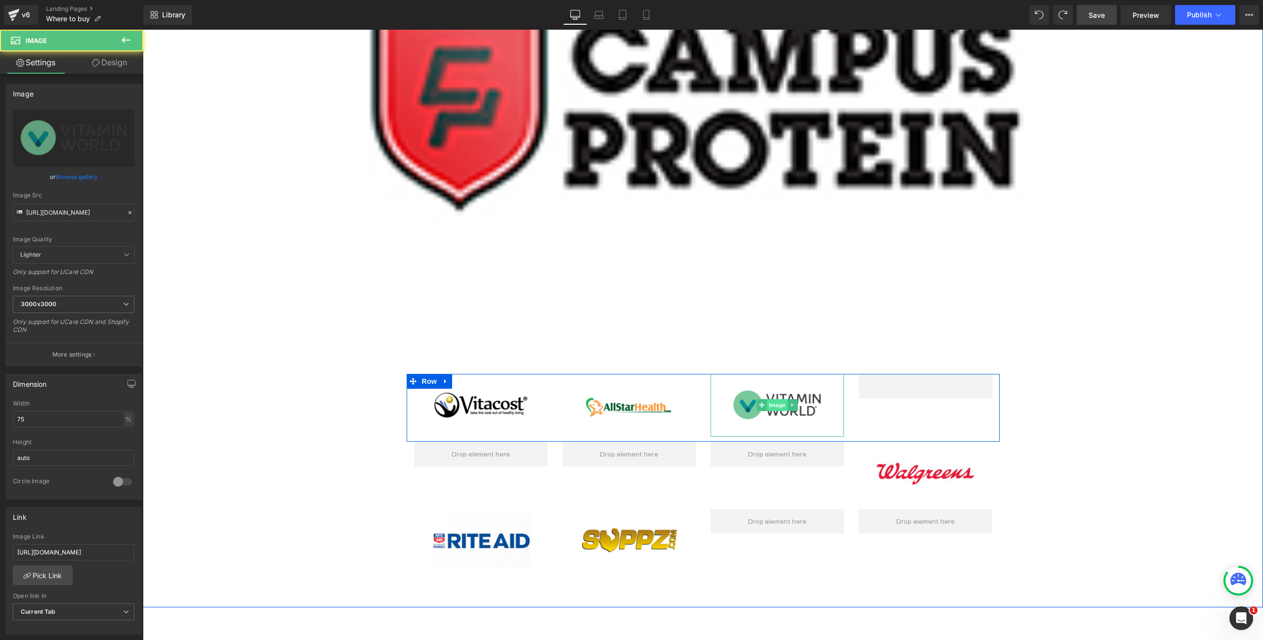
click at [780, 403] on span "Image" at bounding box center [777, 405] width 21 height 12
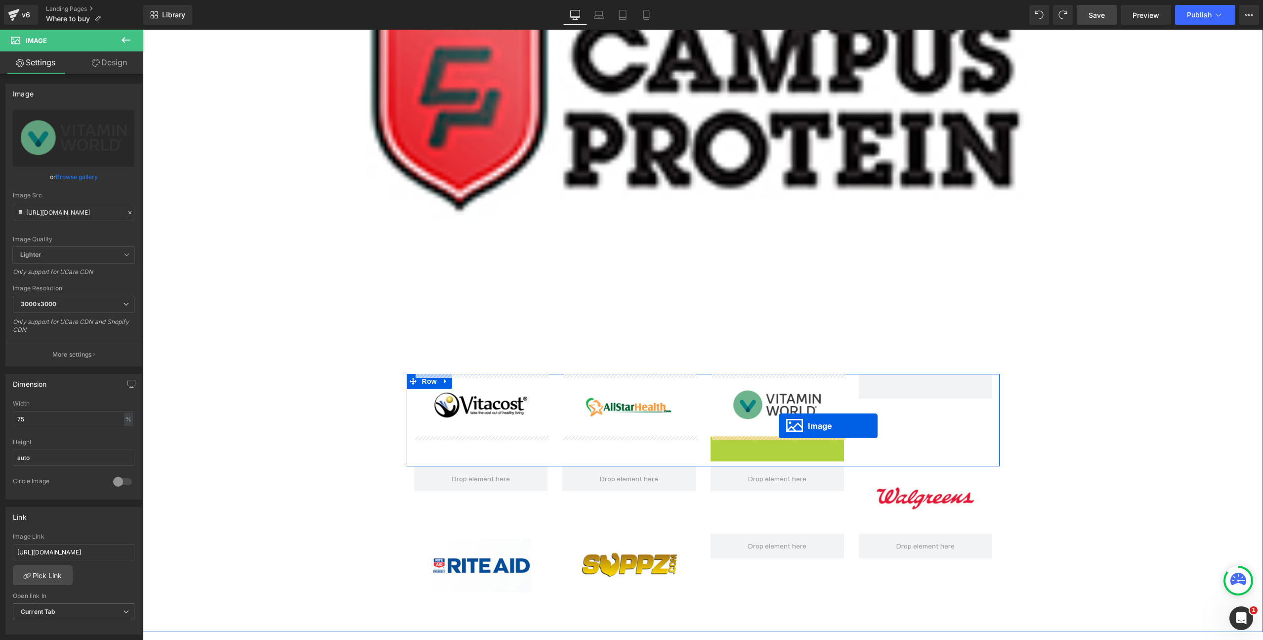
drag, startPoint x: 773, startPoint y: 469, endPoint x: 779, endPoint y: 426, distance: 43.4
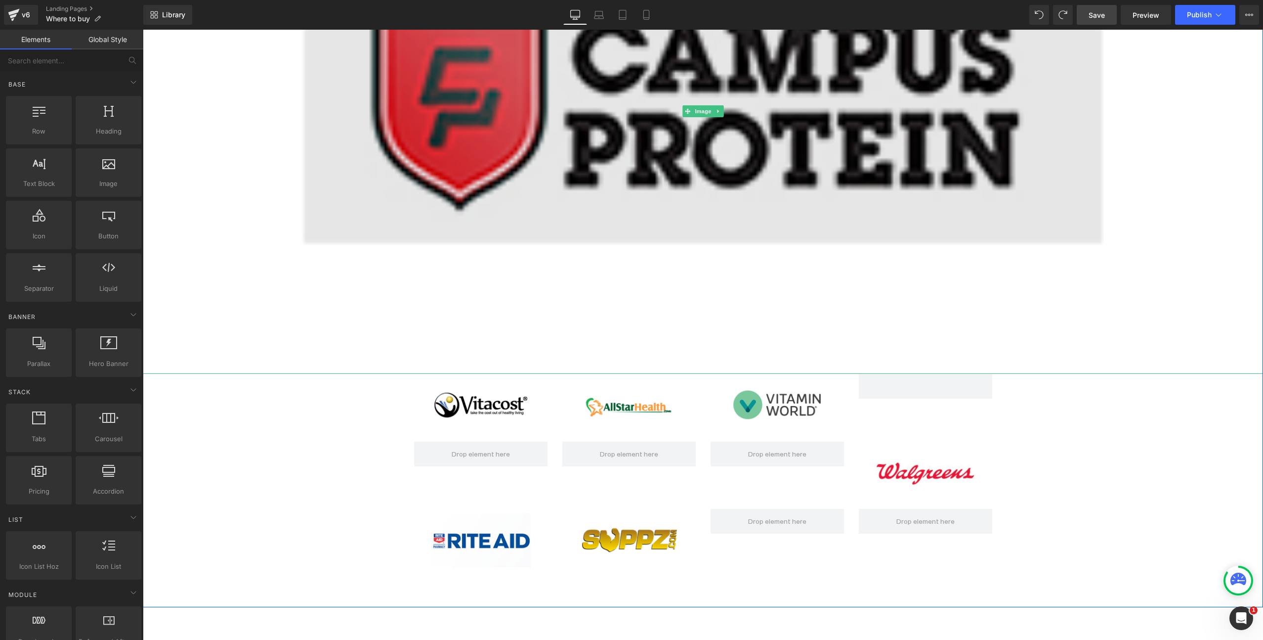
click at [813, 190] on img at bounding box center [703, 110] width 840 height 525
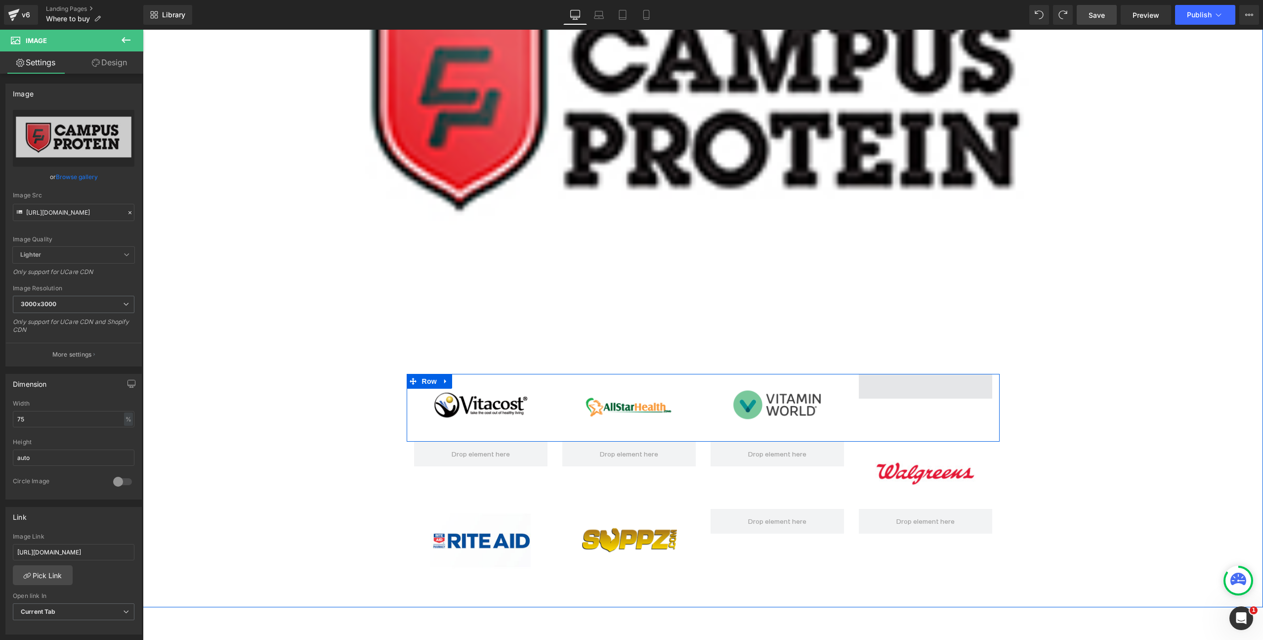
click at [917, 386] on span at bounding box center [925, 386] width 133 height 25
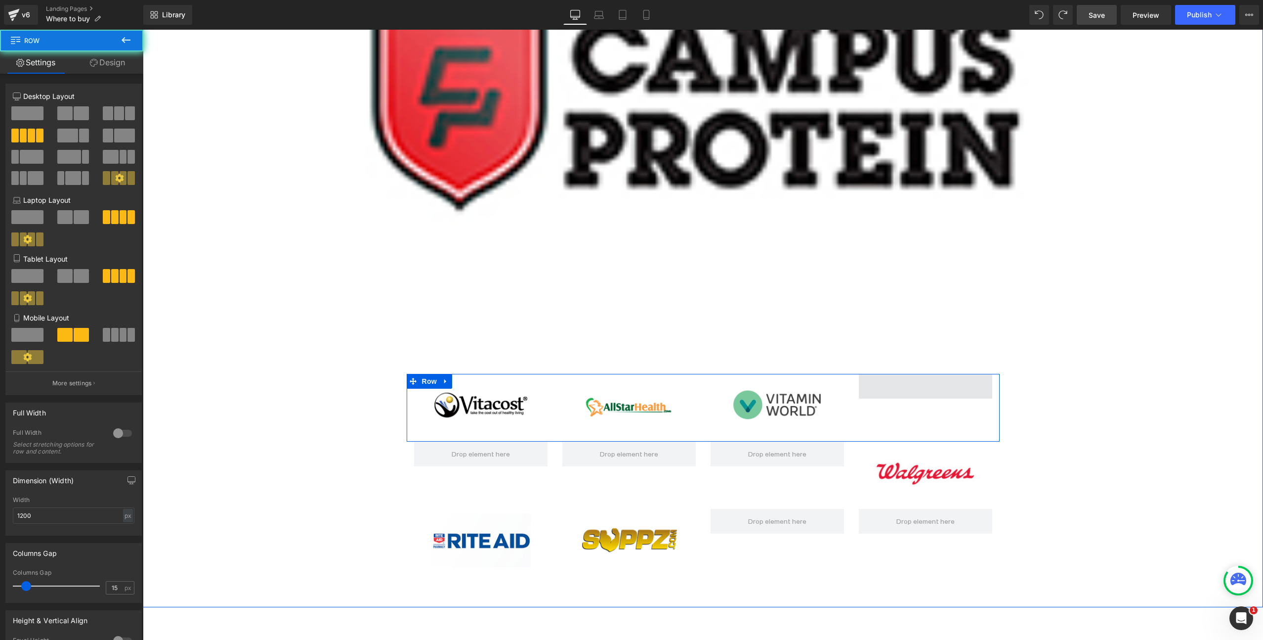
click at [907, 388] on span at bounding box center [925, 386] width 133 height 25
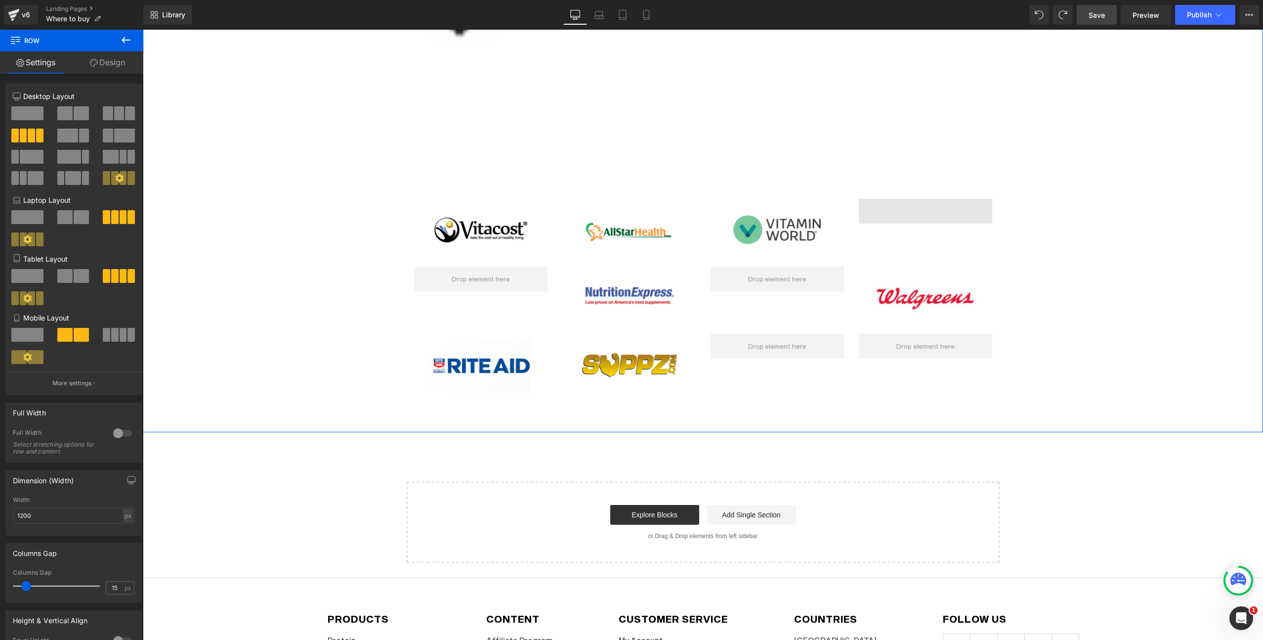
scroll to position [766, 0]
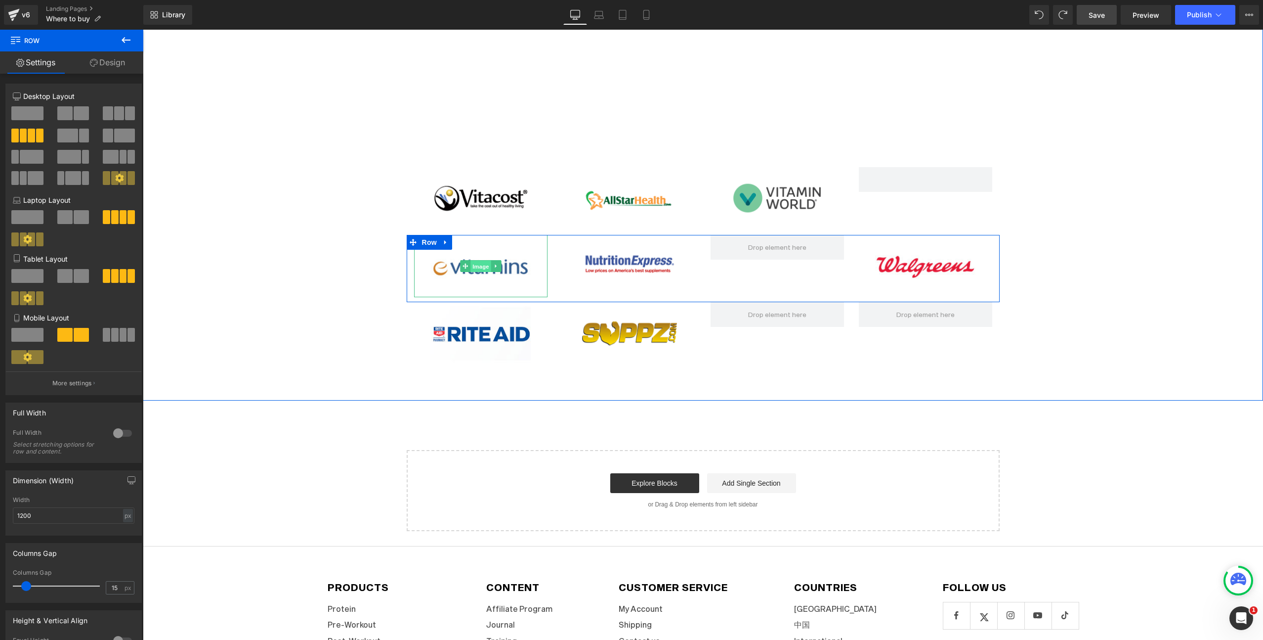
click at [482, 265] on span "Image" at bounding box center [481, 266] width 21 height 12
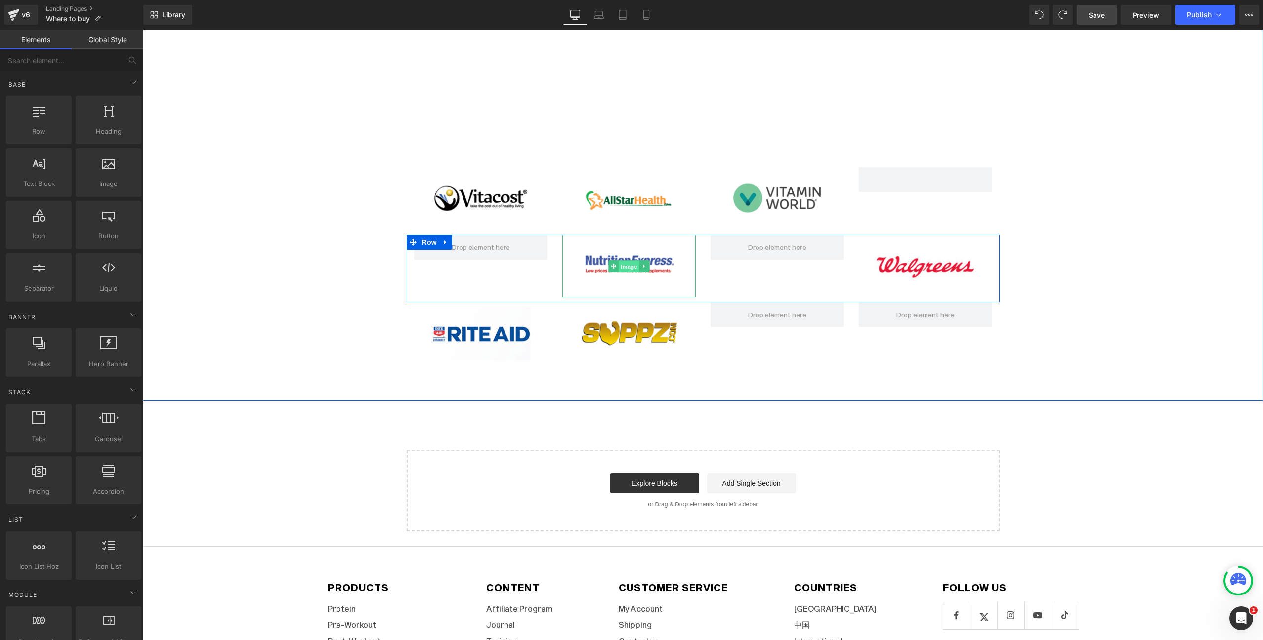
click at [630, 267] on span "Image" at bounding box center [629, 266] width 21 height 12
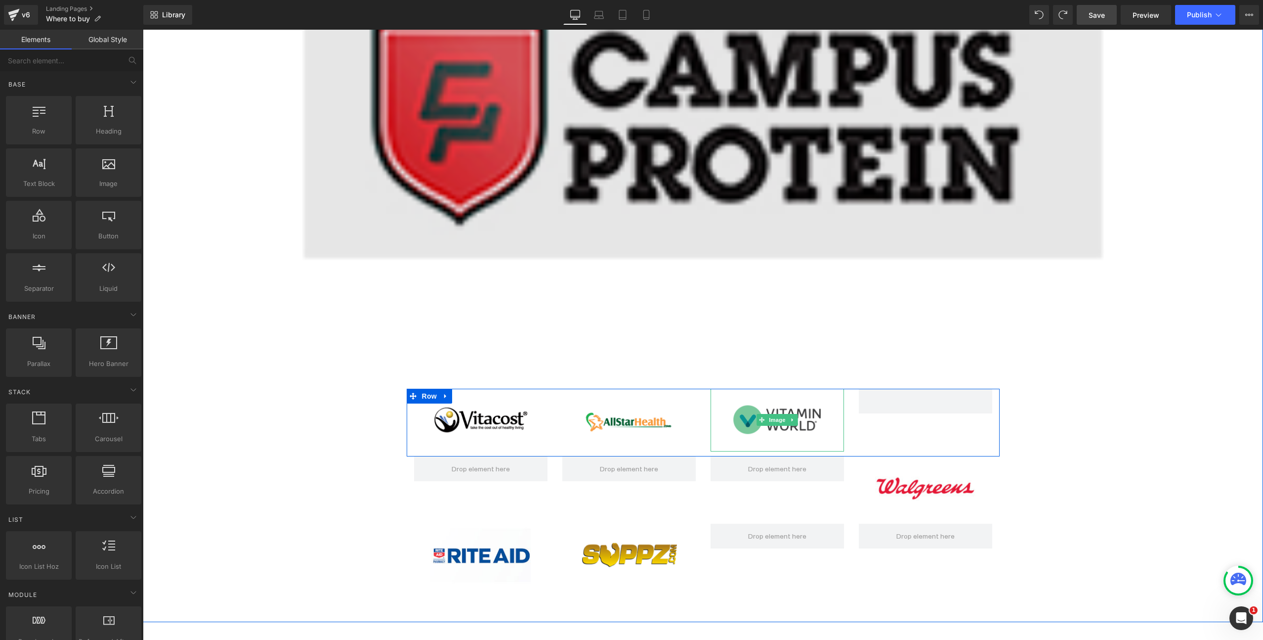
scroll to position [529, 0]
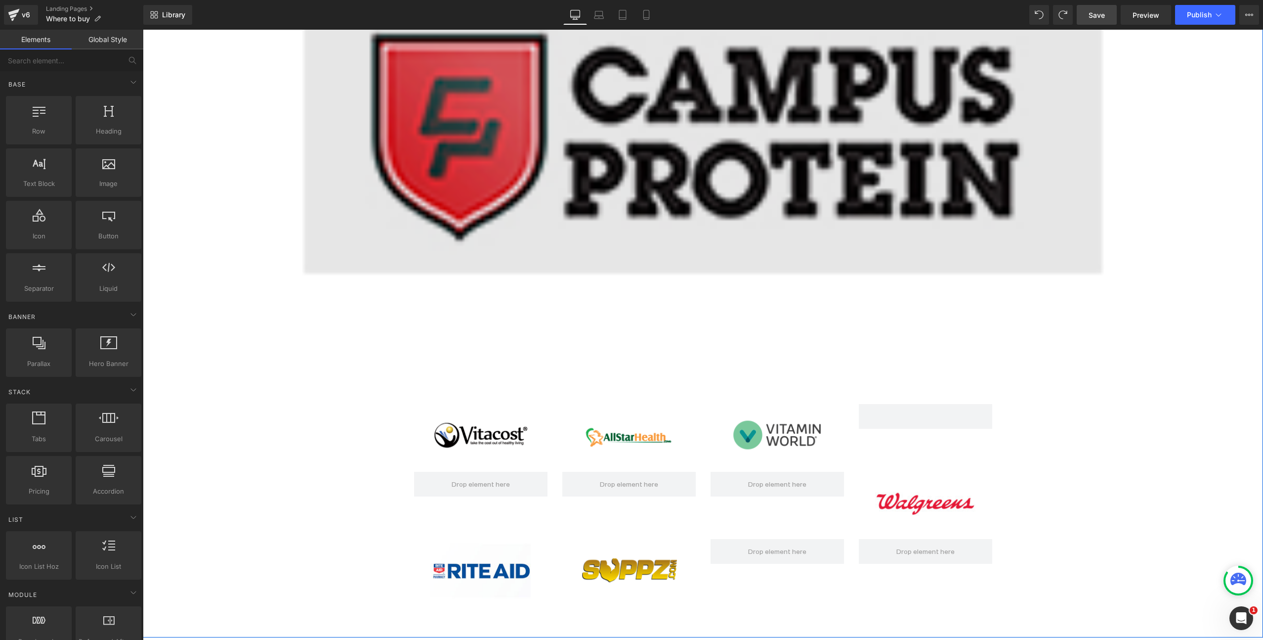
click at [677, 172] on img at bounding box center [703, 140] width 840 height 525
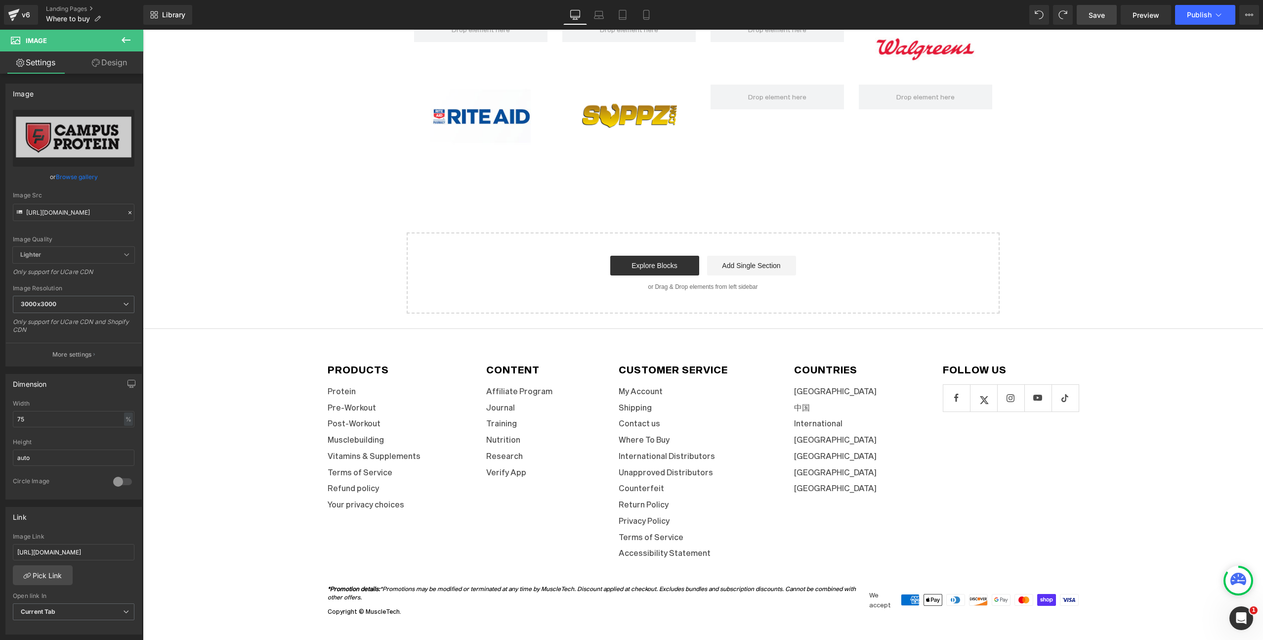
scroll to position [39, 0]
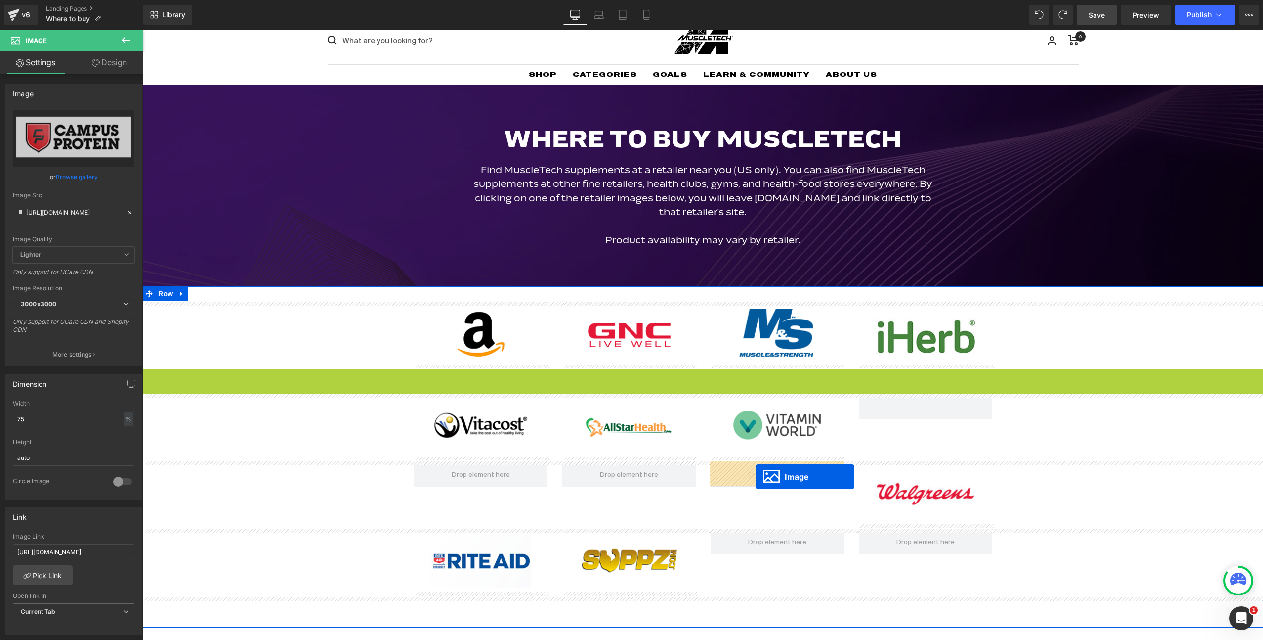
drag, startPoint x: 699, startPoint y: 142, endPoint x: 756, endPoint y: 476, distance: 339.3
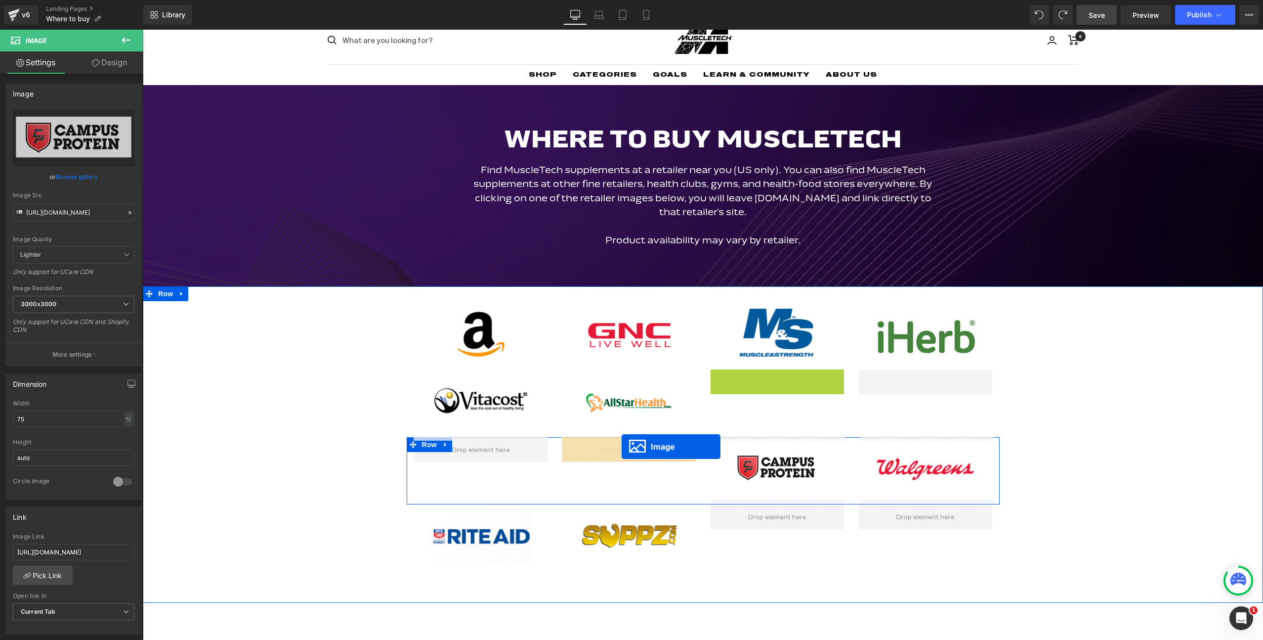
drag, startPoint x: 763, startPoint y: 399, endPoint x: 622, endPoint y: 446, distance: 148.6
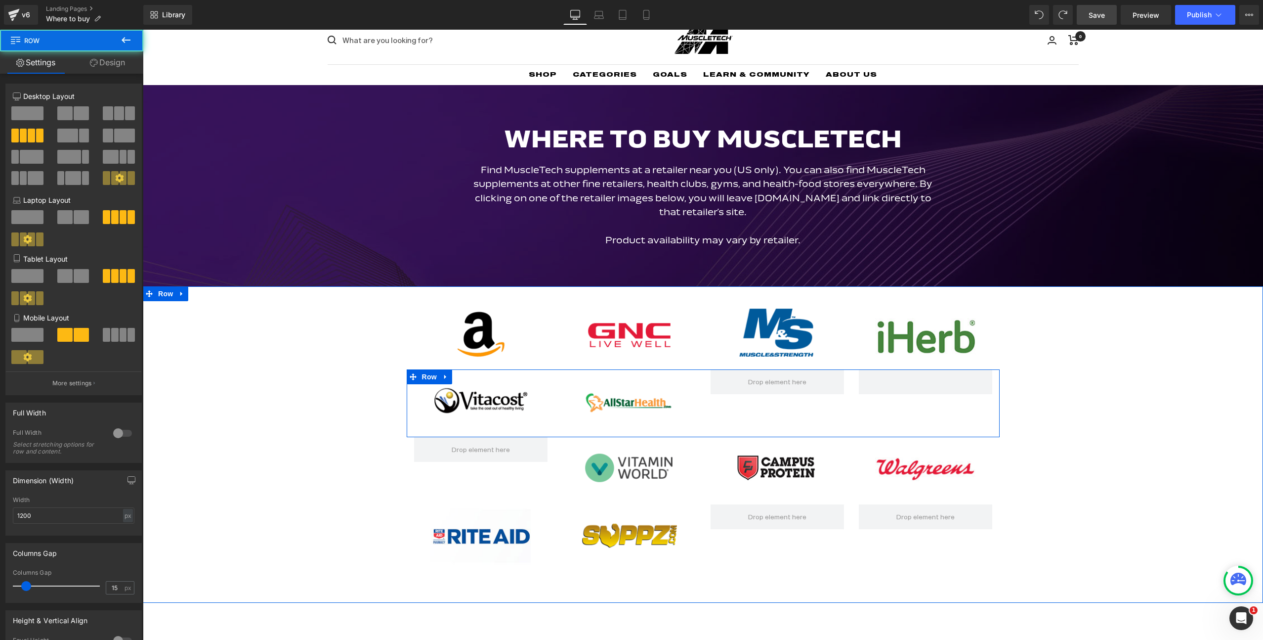
click at [745, 412] on div "Image Image Row" at bounding box center [703, 403] width 593 height 68
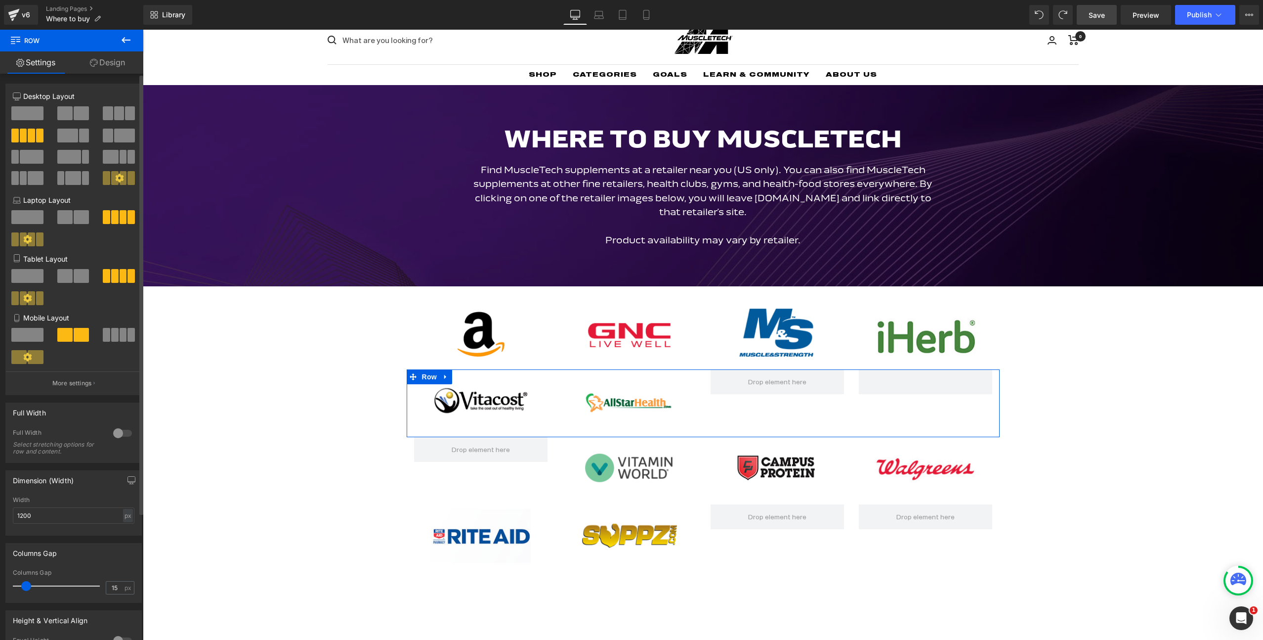
scroll to position [57, 0]
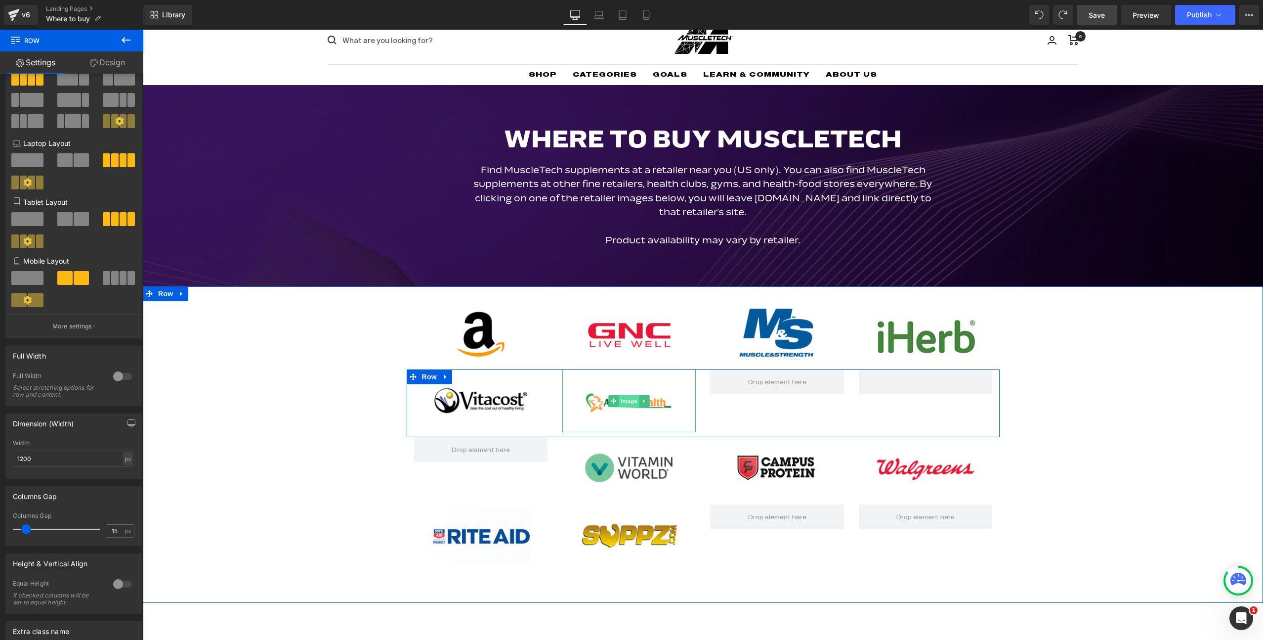
click at [619, 402] on span "Image" at bounding box center [629, 401] width 21 height 12
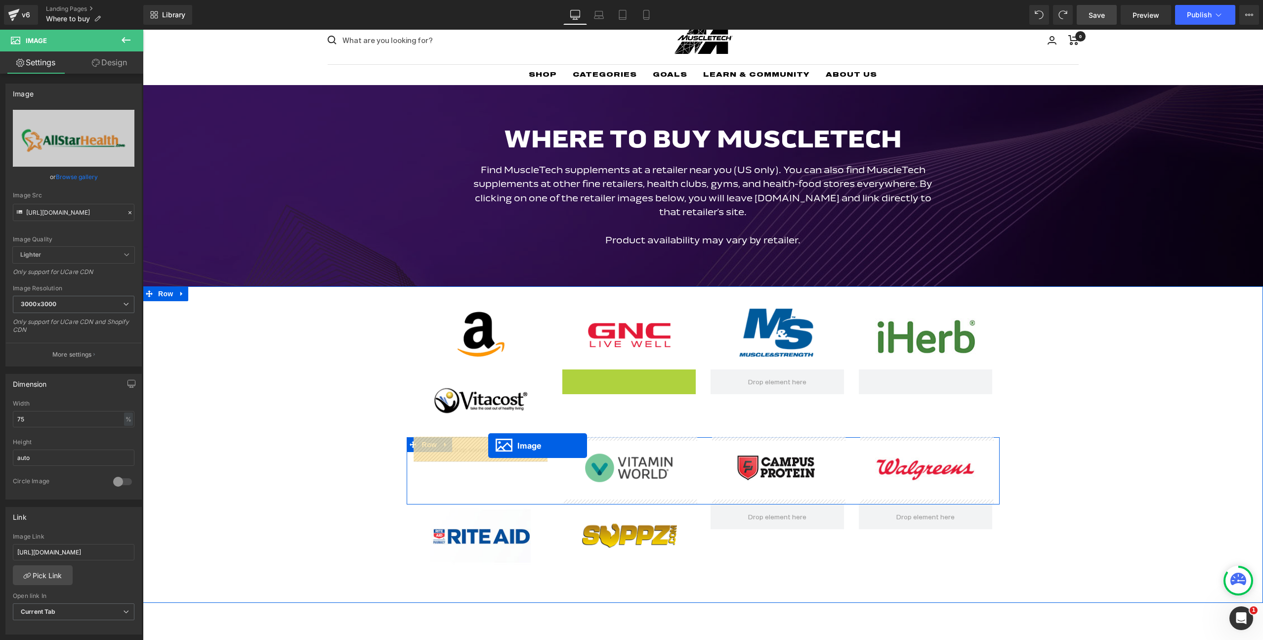
drag, startPoint x: 612, startPoint y: 400, endPoint x: 488, endPoint y: 446, distance: 132.1
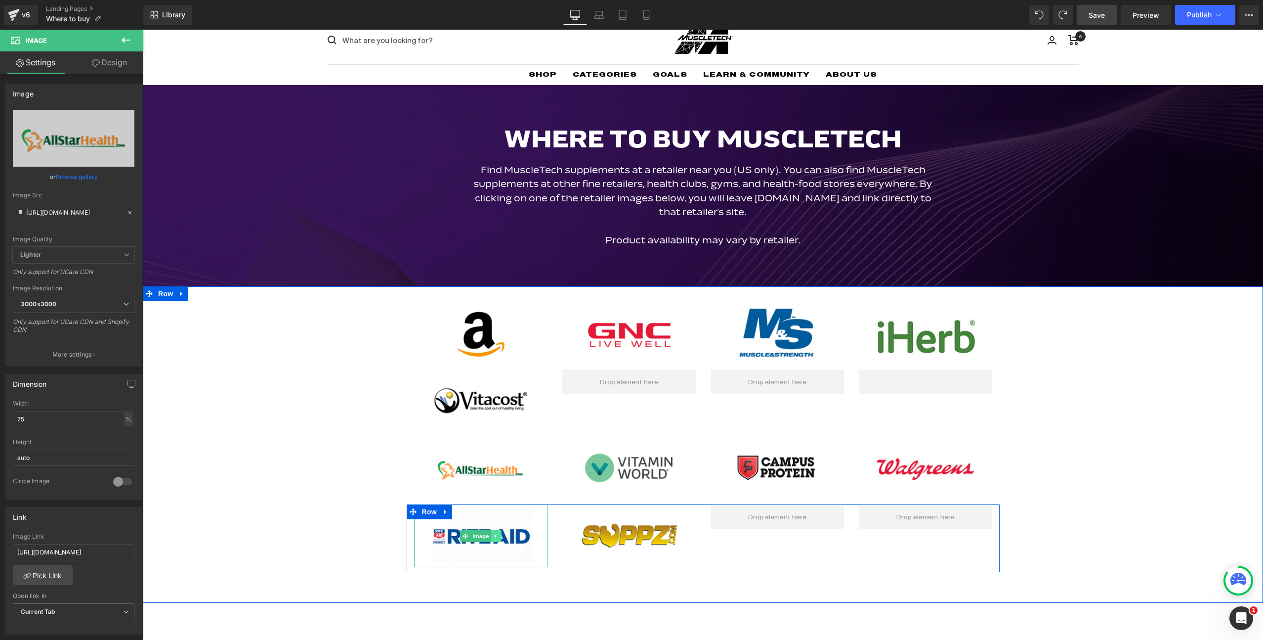
click at [492, 534] on link at bounding box center [496, 536] width 10 height 12
click at [474, 535] on span "Image" at bounding box center [481, 536] width 21 height 12
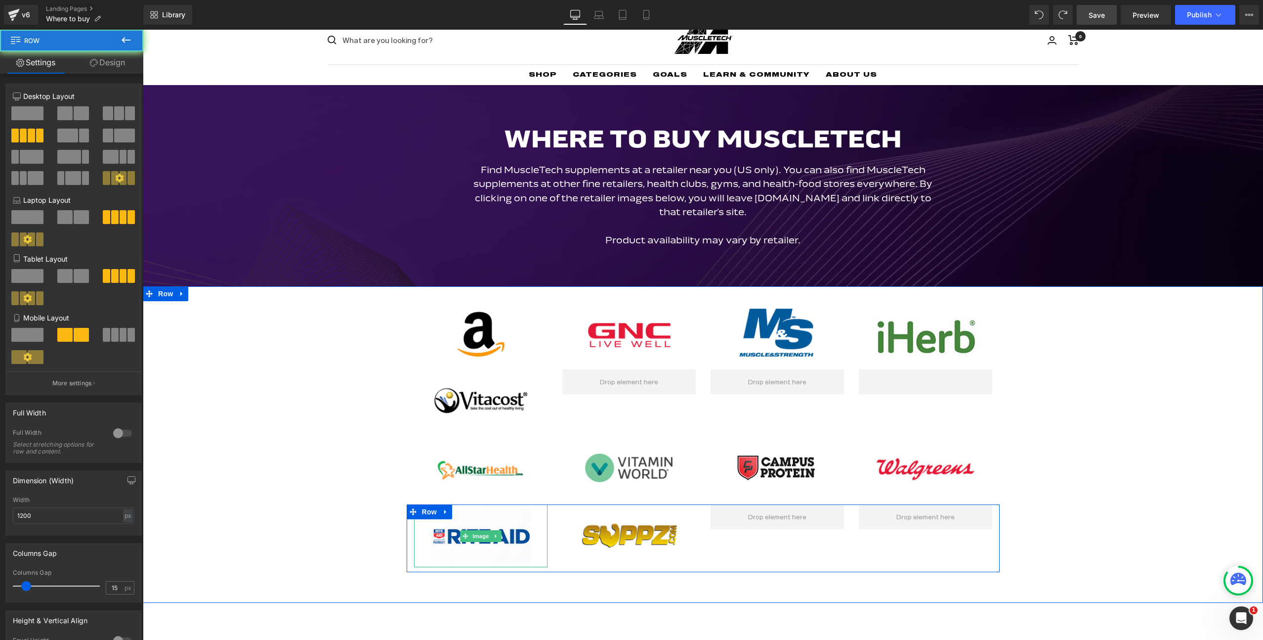
click at [483, 568] on div "Image Image Row" at bounding box center [703, 538] width 593 height 68
click at [775, 527] on span at bounding box center [777, 516] width 133 height 25
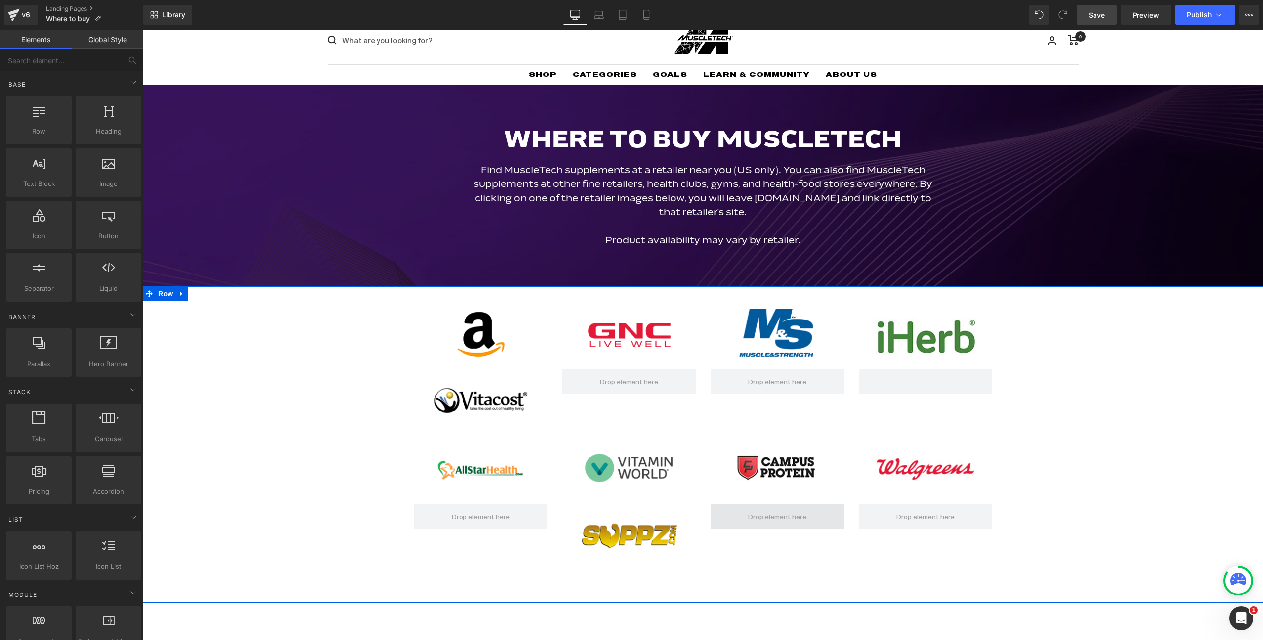
drag, startPoint x: 771, startPoint y: 522, endPoint x: 753, endPoint y: 512, distance: 20.6
click at [753, 512] on span at bounding box center [777, 517] width 65 height 16
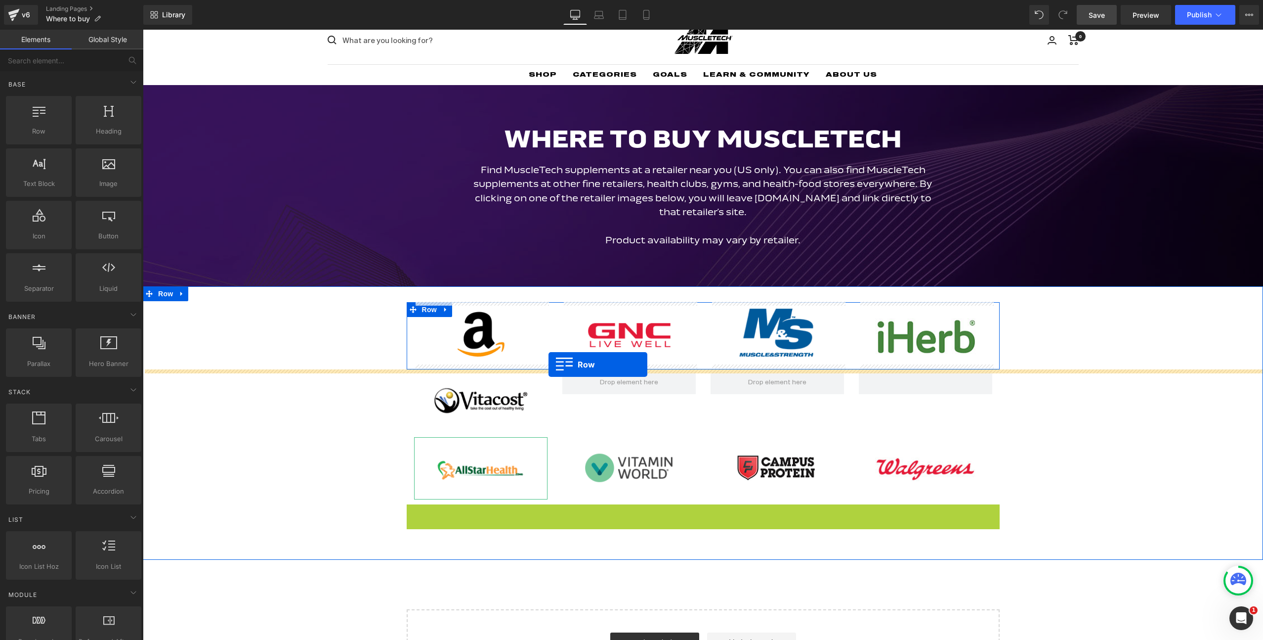
drag, startPoint x: 415, startPoint y: 513, endPoint x: 549, endPoint y: 364, distance: 199.5
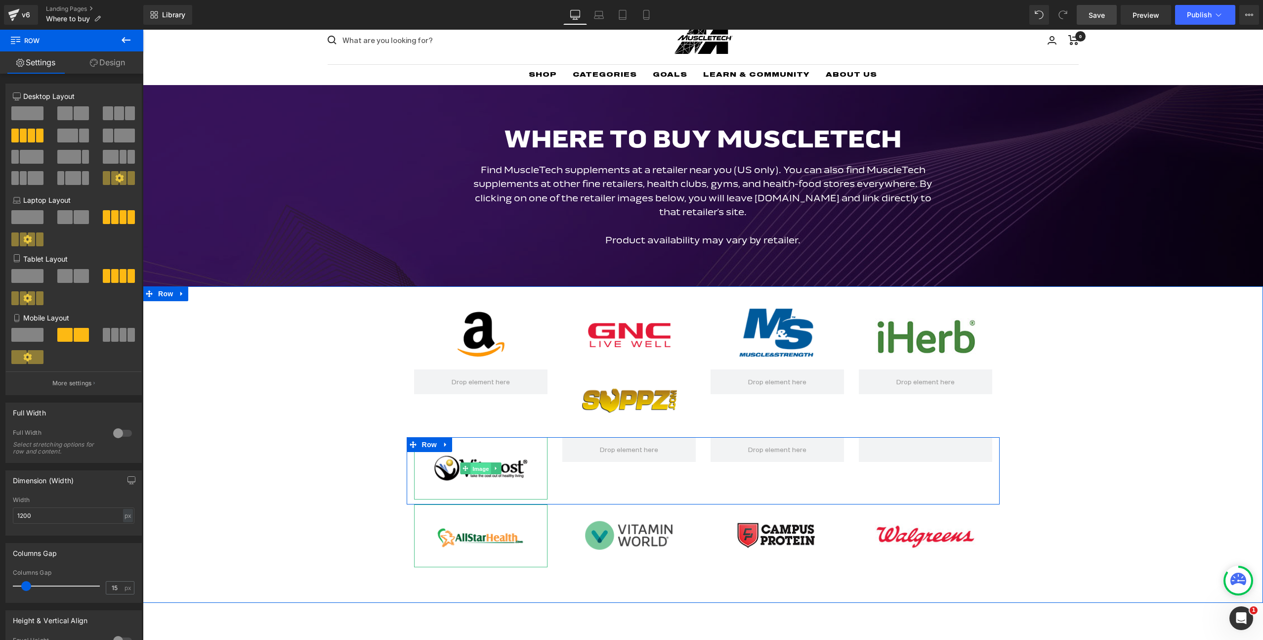
click at [474, 469] on span "Image" at bounding box center [481, 469] width 21 height 12
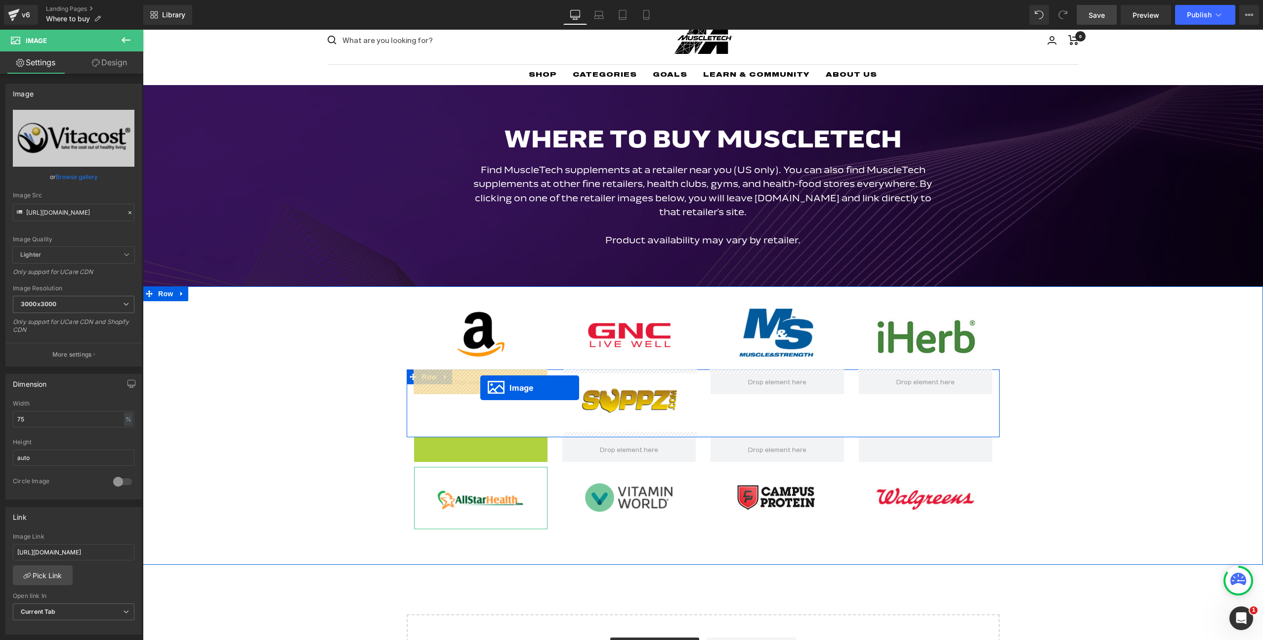
drag, startPoint x: 479, startPoint y: 467, endPoint x: 480, endPoint y: 387, distance: 79.6
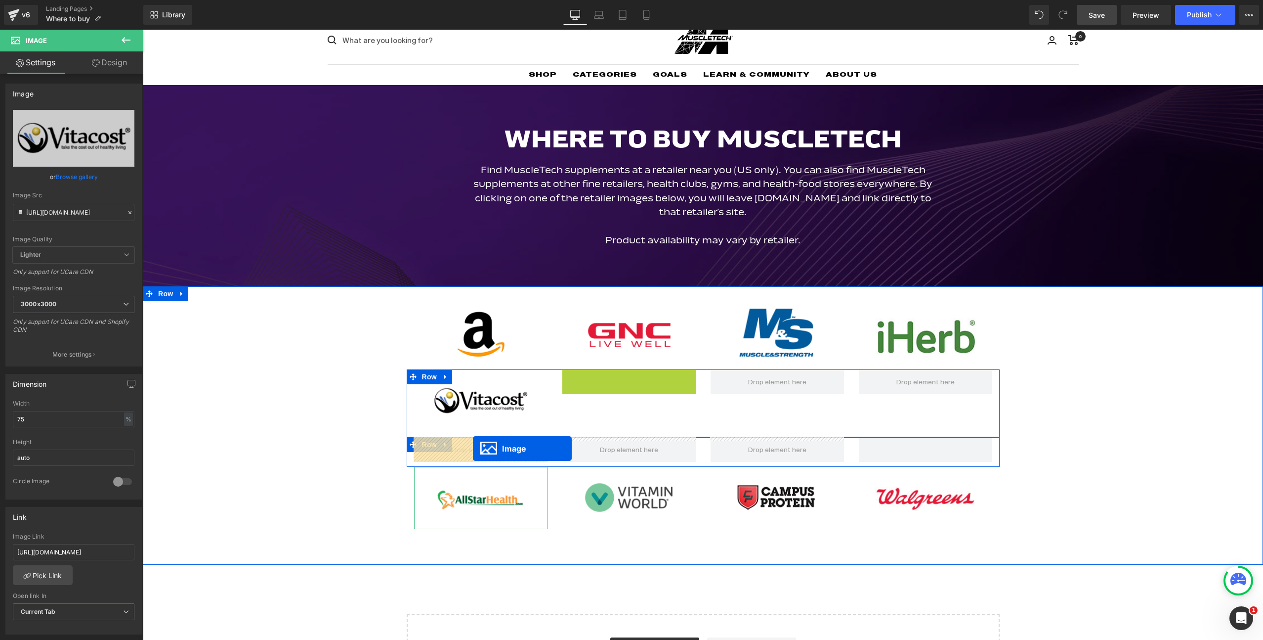
drag, startPoint x: 623, startPoint y: 401, endPoint x: 473, endPoint y: 448, distance: 156.9
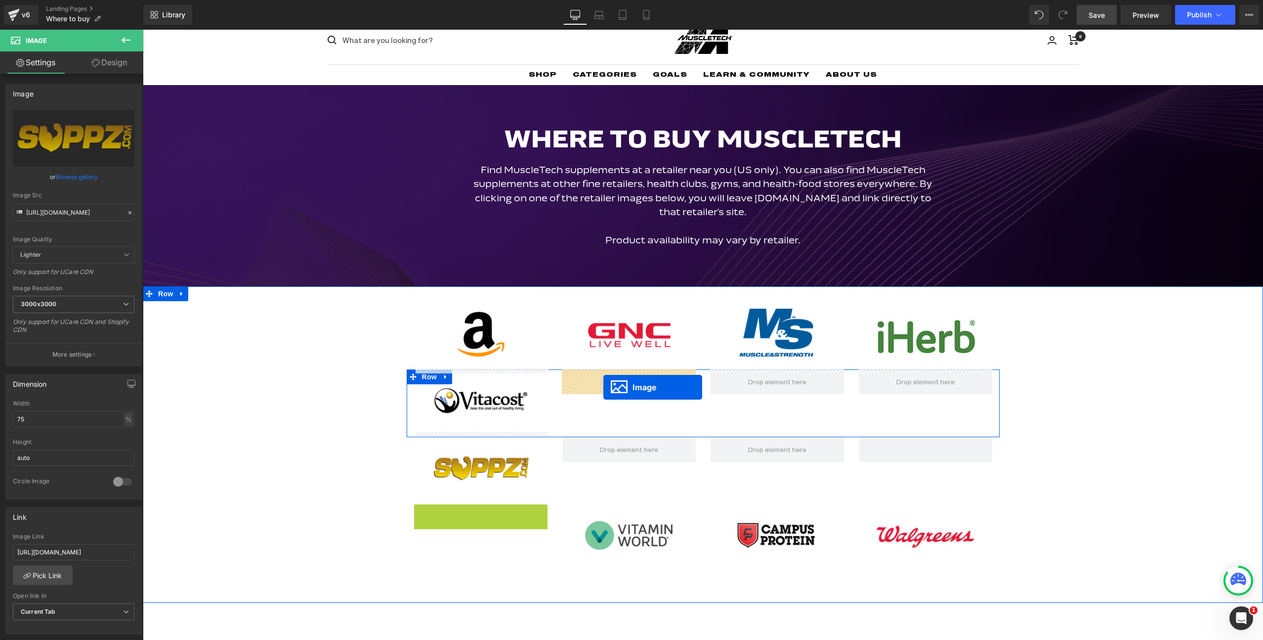
drag, startPoint x: 475, startPoint y: 536, endPoint x: 603, endPoint y: 387, distance: 196.6
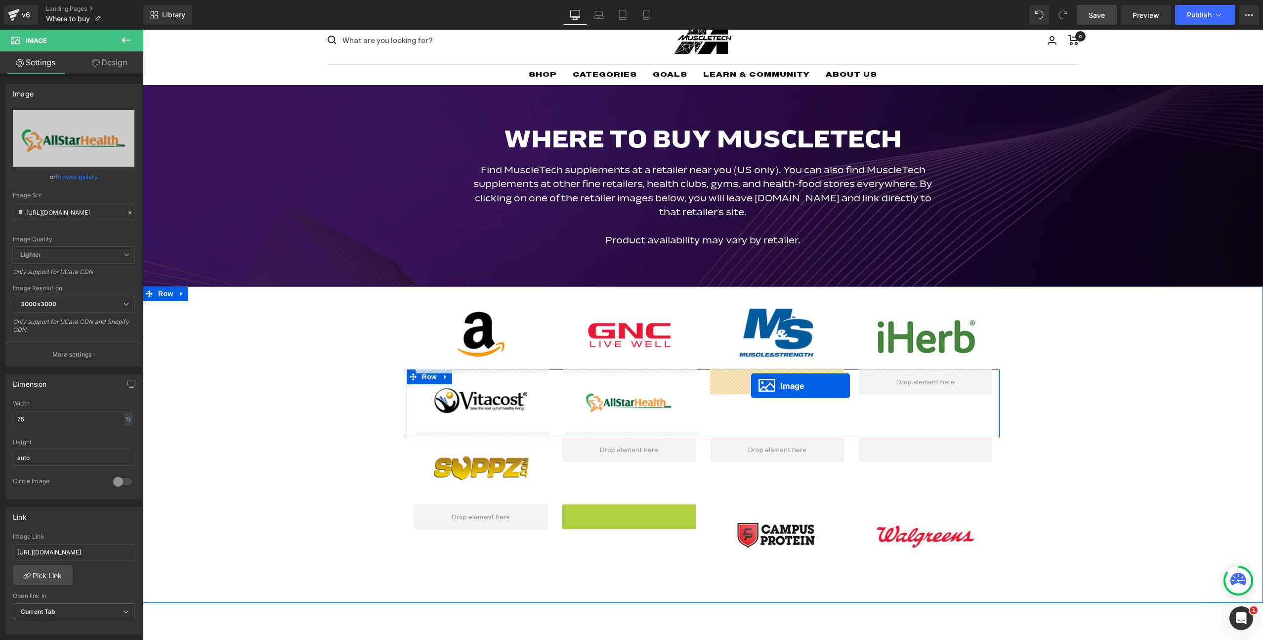
drag, startPoint x: 624, startPoint y: 534, endPoint x: 751, endPoint y: 386, distance: 195.6
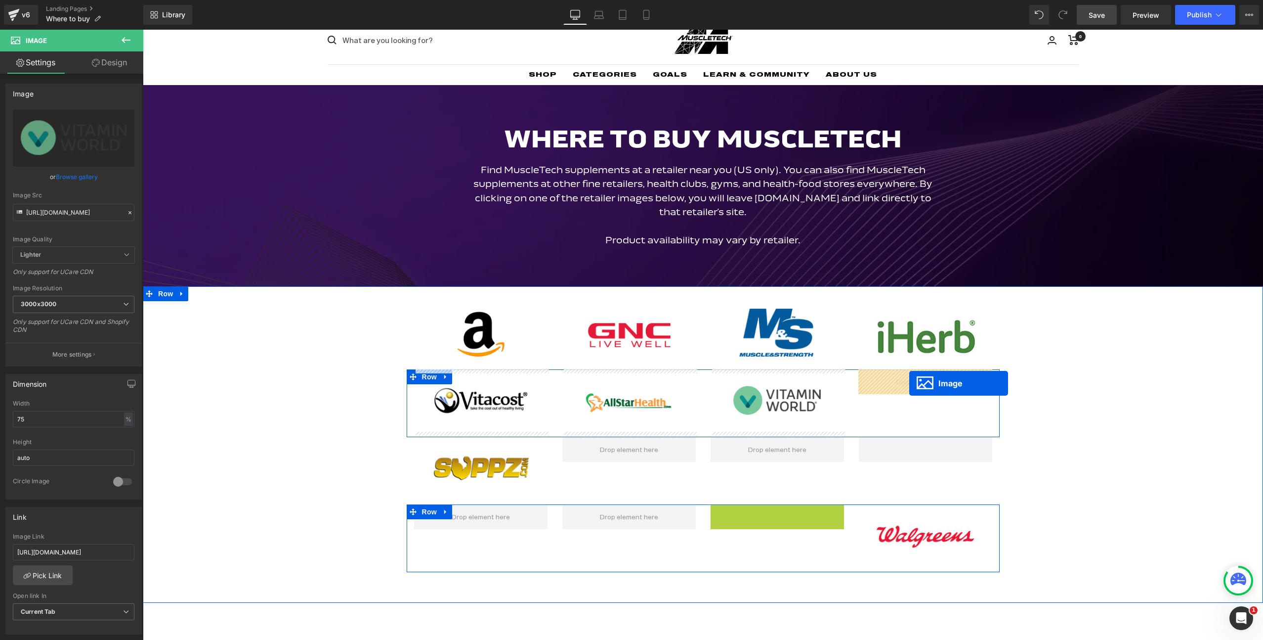
drag, startPoint x: 775, startPoint y: 532, endPoint x: 910, endPoint y: 383, distance: 201.2
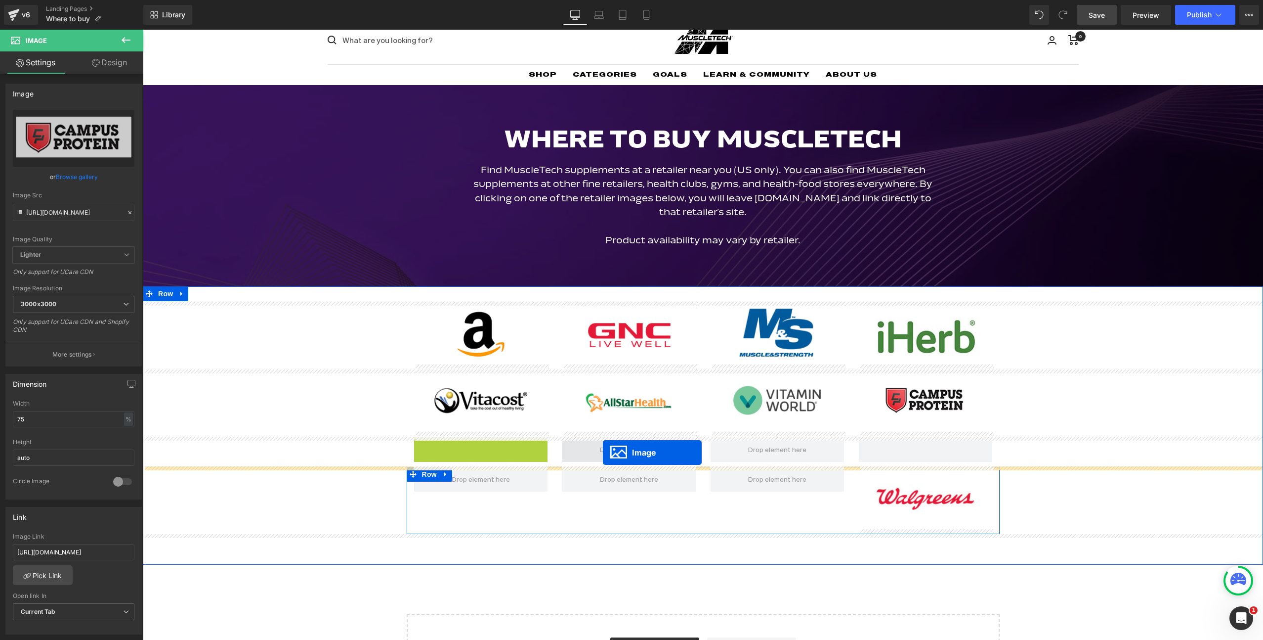
drag, startPoint x: 480, startPoint y: 465, endPoint x: 603, endPoint y: 452, distance: 123.2
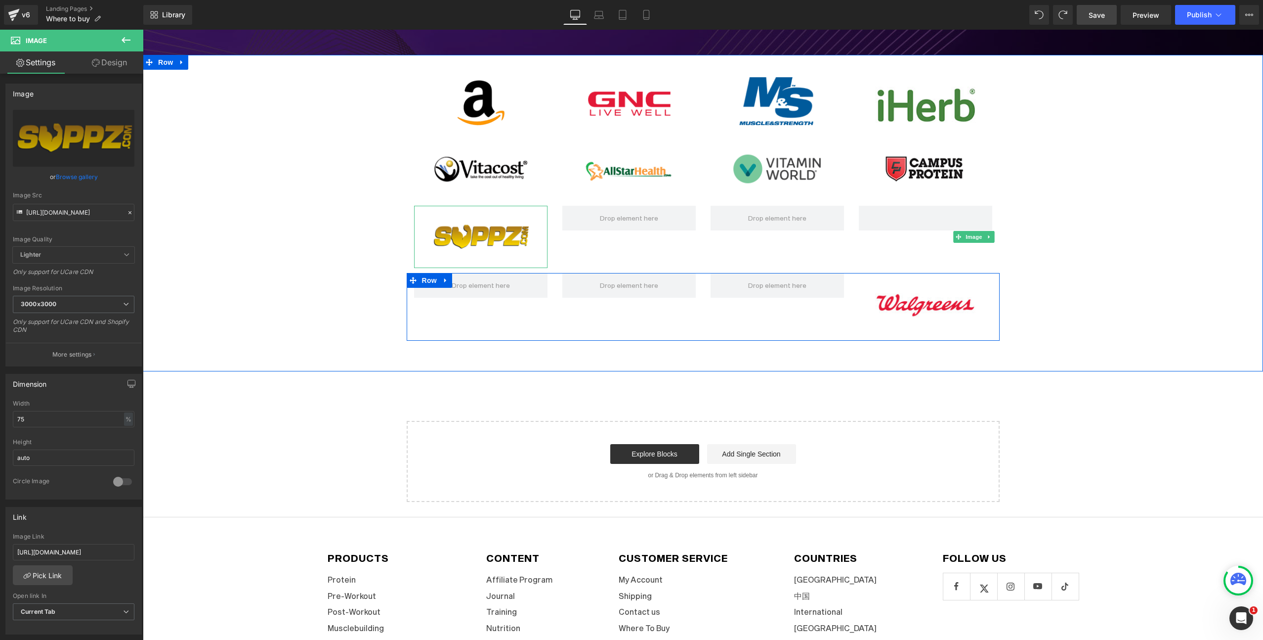
scroll to position [206, 0]
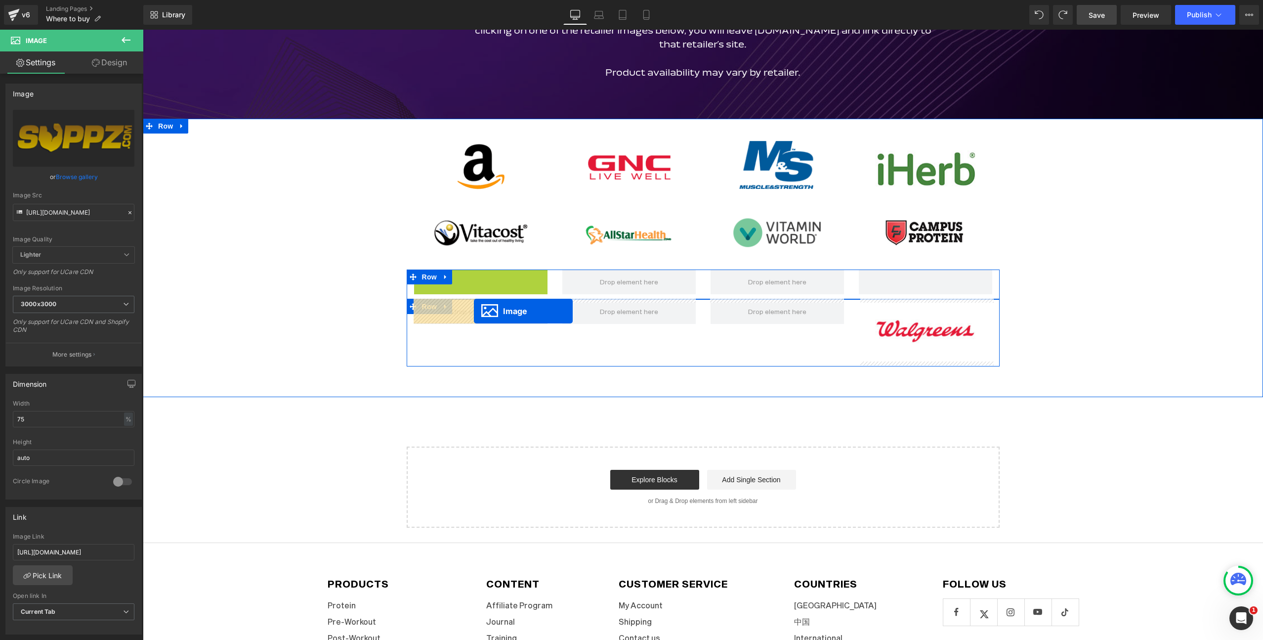
drag, startPoint x: 476, startPoint y: 297, endPoint x: 474, endPoint y: 311, distance: 14.0
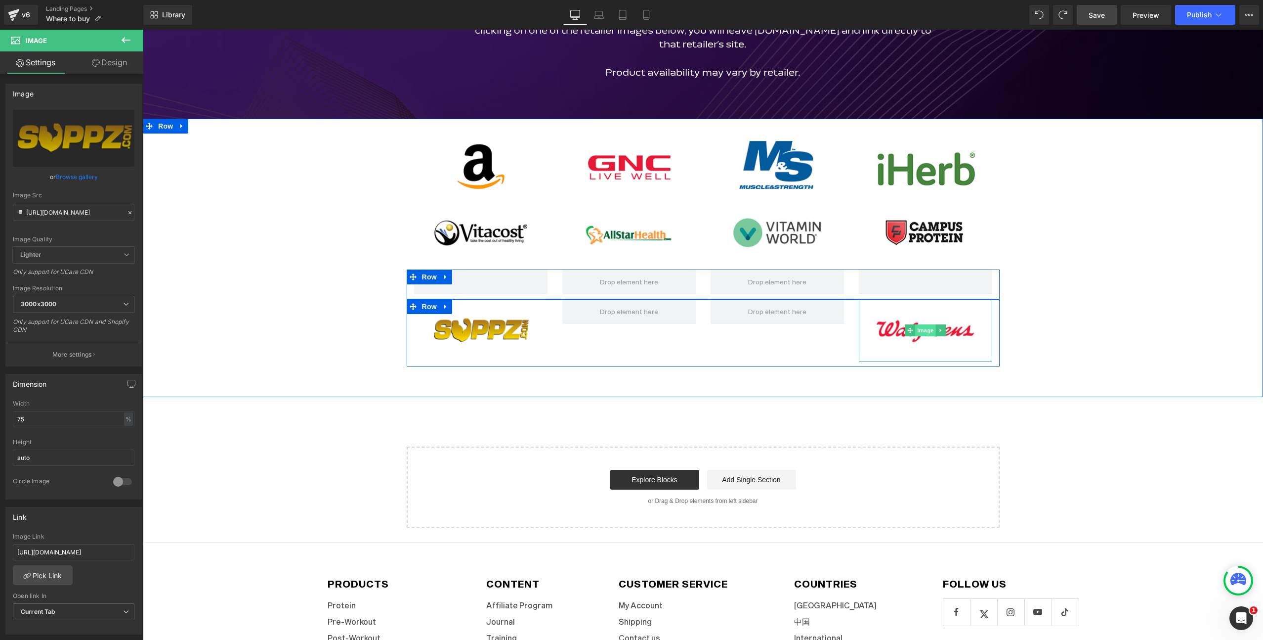
click at [922, 327] on span "Image" at bounding box center [925, 330] width 21 height 12
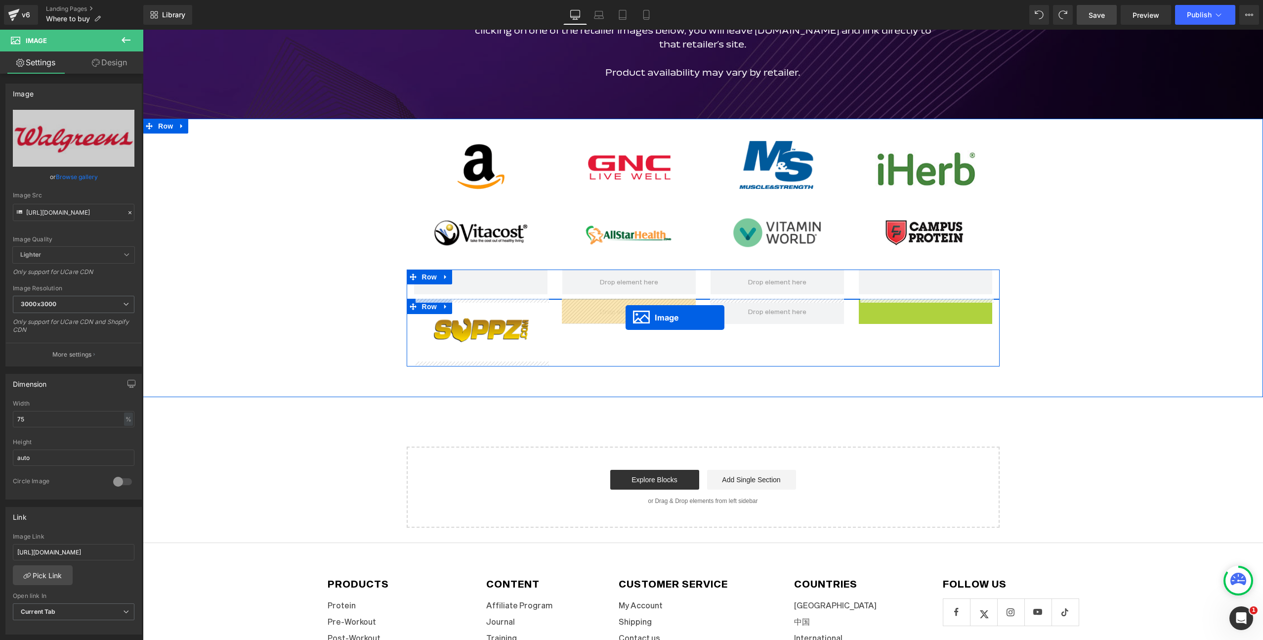
drag, startPoint x: 894, startPoint y: 324, endPoint x: 626, endPoint y: 317, distance: 268.0
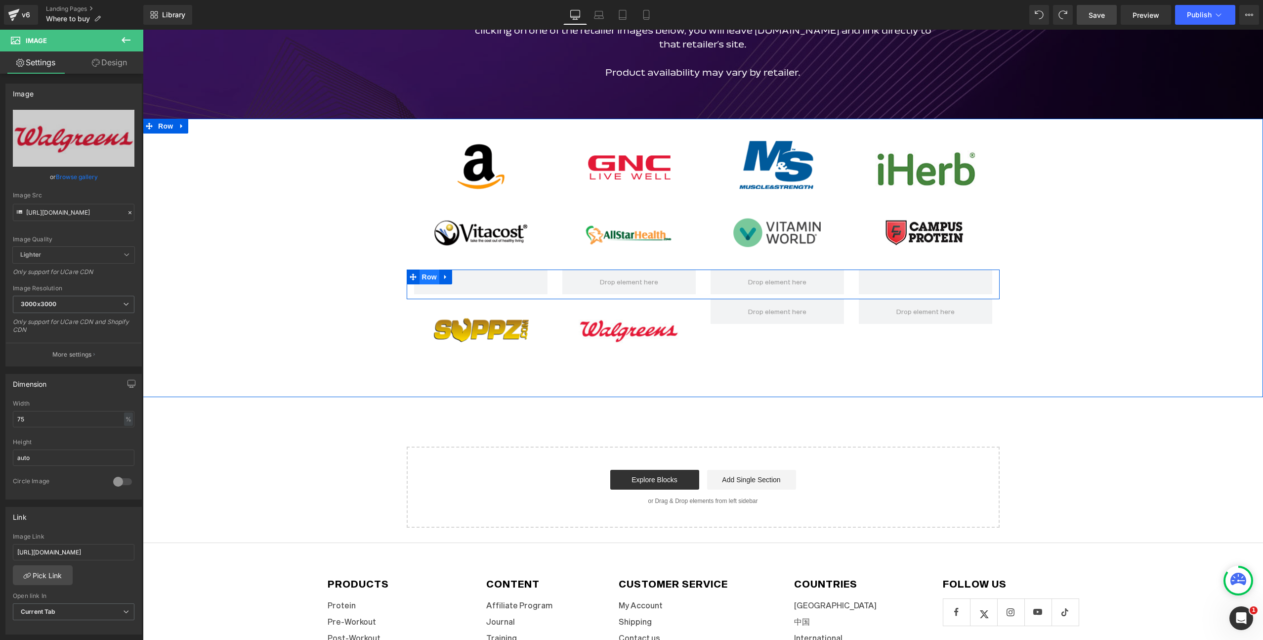
click at [423, 277] on span "Row" at bounding box center [430, 276] width 20 height 15
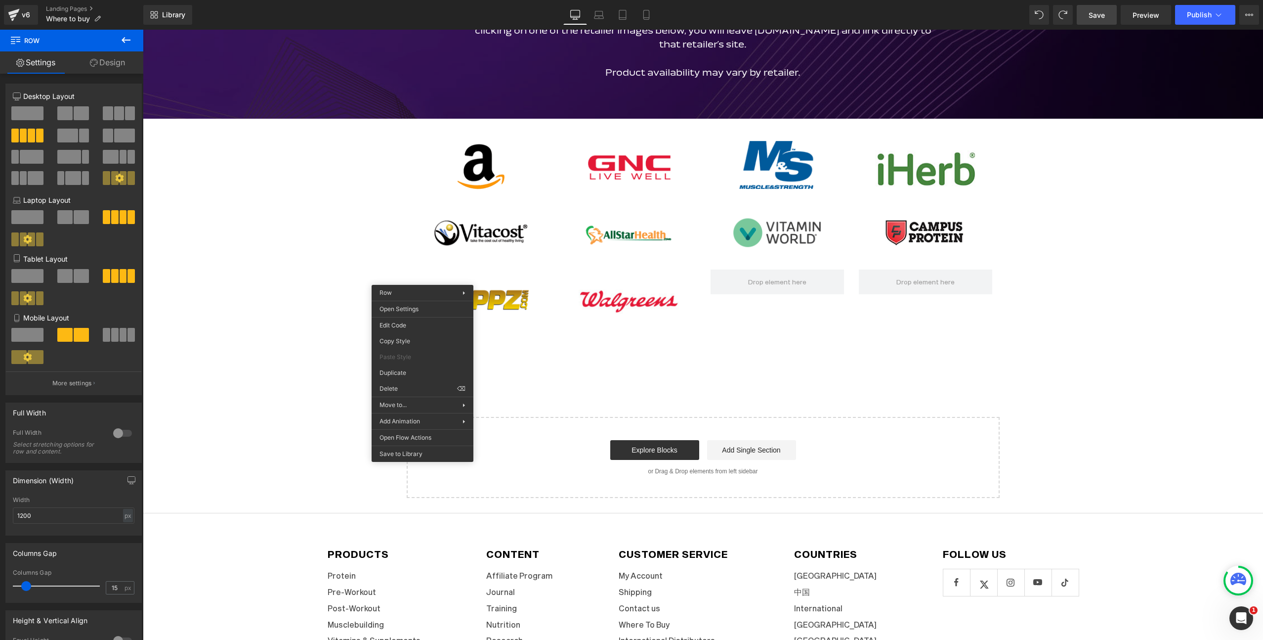
drag, startPoint x: 542, startPoint y: 419, endPoint x: 399, endPoint y: 388, distance: 146.0
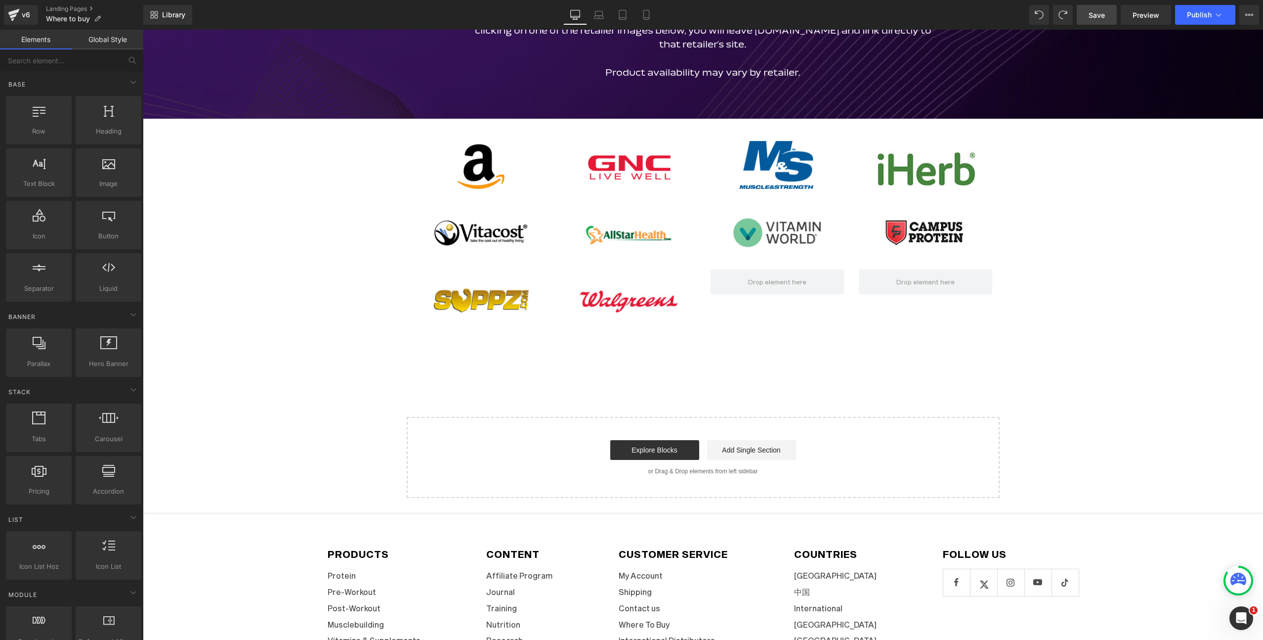
click at [1091, 14] on span "Save" at bounding box center [1097, 15] width 16 height 10
click at [1202, 15] on span "Publish" at bounding box center [1199, 15] width 25 height 8
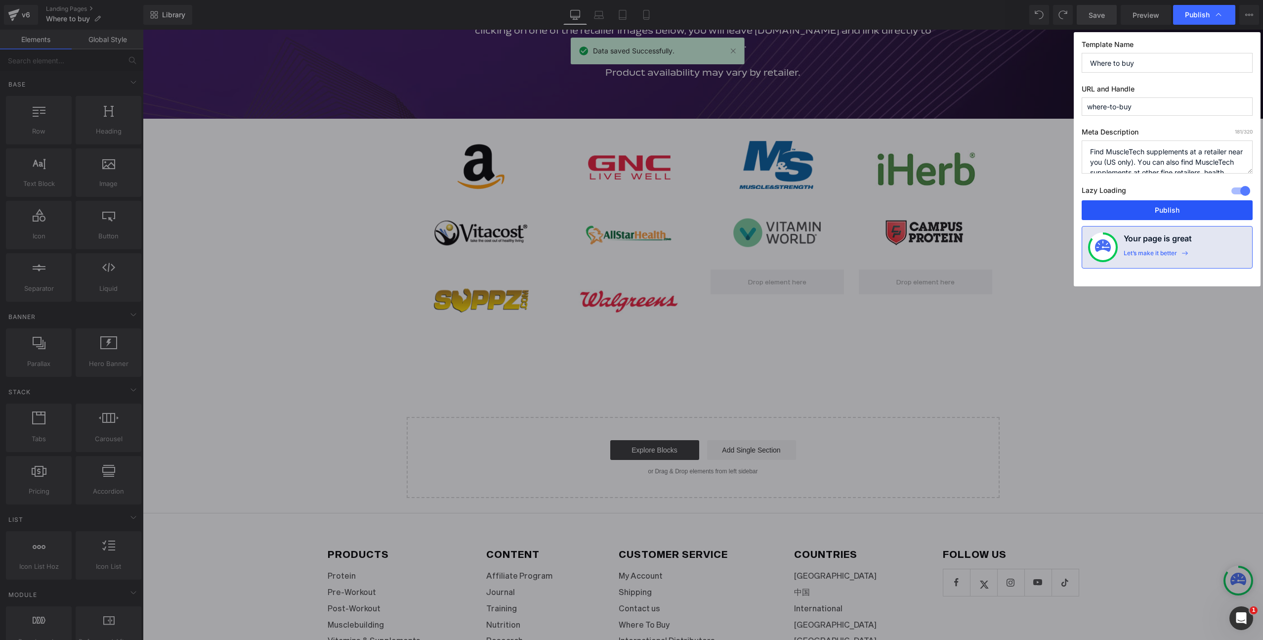
click at [1153, 207] on button "Publish" at bounding box center [1167, 210] width 171 height 20
